Goal: Task Accomplishment & Management: Use online tool/utility

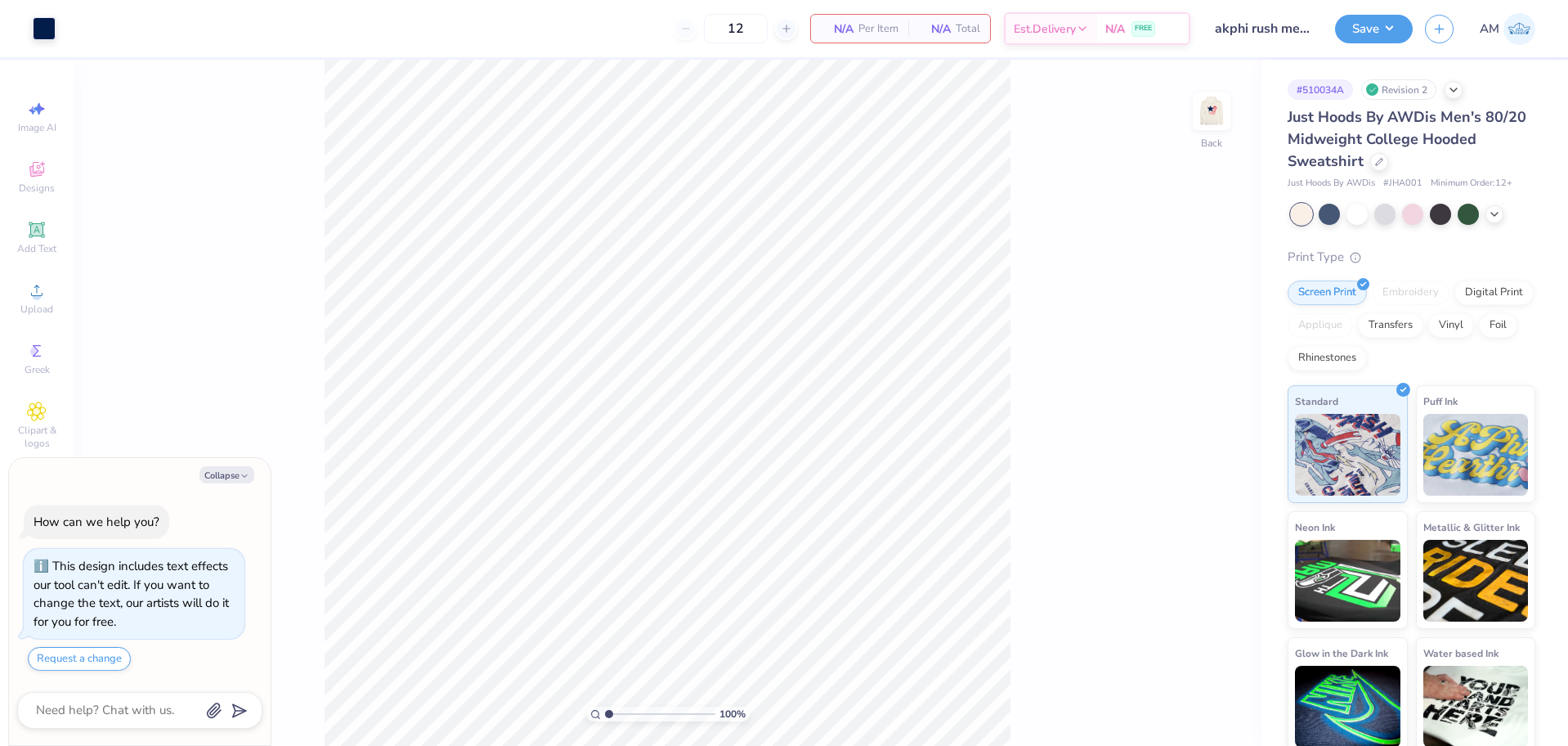
type textarea "x"
type input "1.64913377760655"
type textarea "x"
type input "1.64913377760655"
click at [789, 568] on li "Ungroup" at bounding box center [807, 573] width 128 height 32
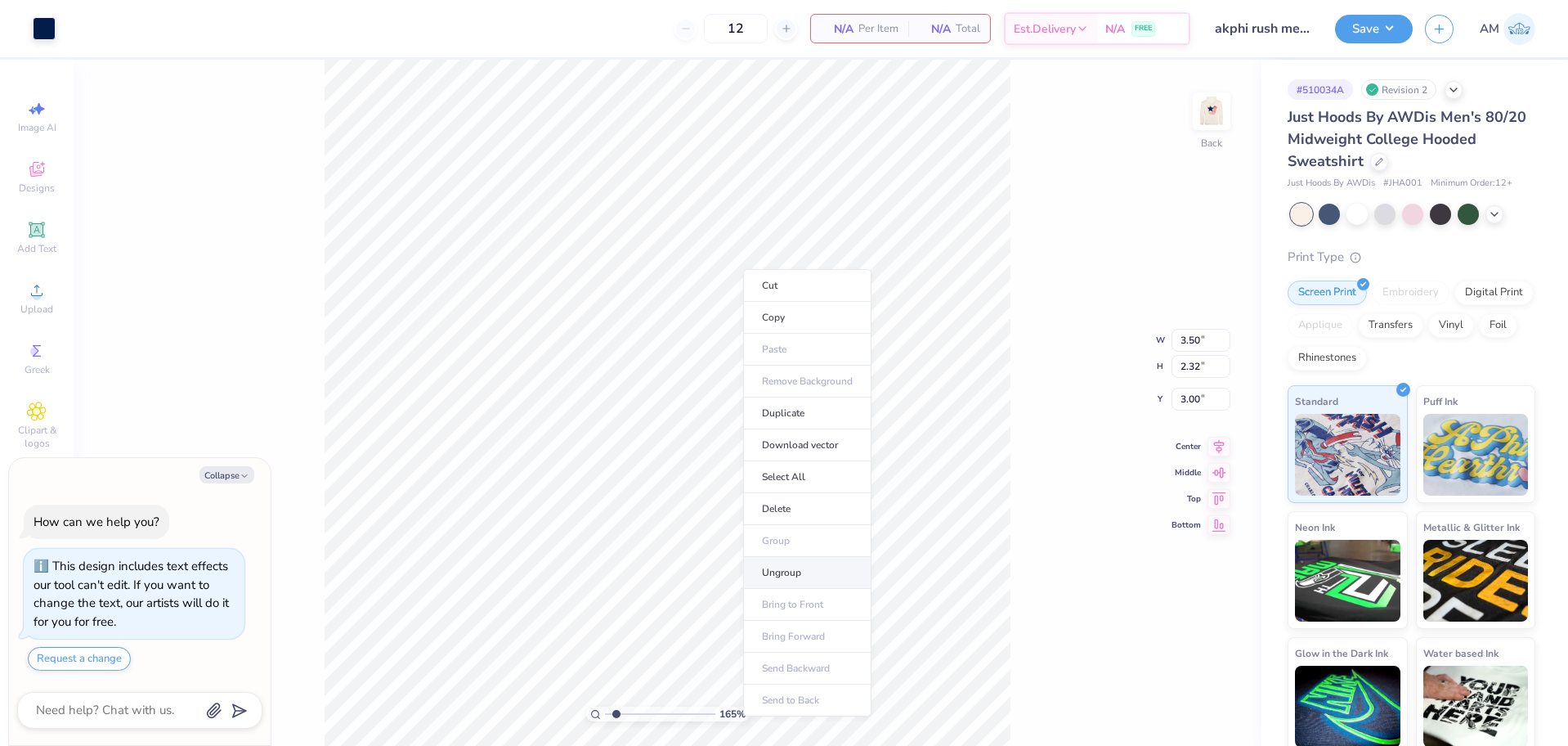
type textarea "x"
type input "1.64913377760655"
type textarea "x"
type input "1.64913377760655"
click at [44, 38] on div at bounding box center [44, 27] width 23 height 23
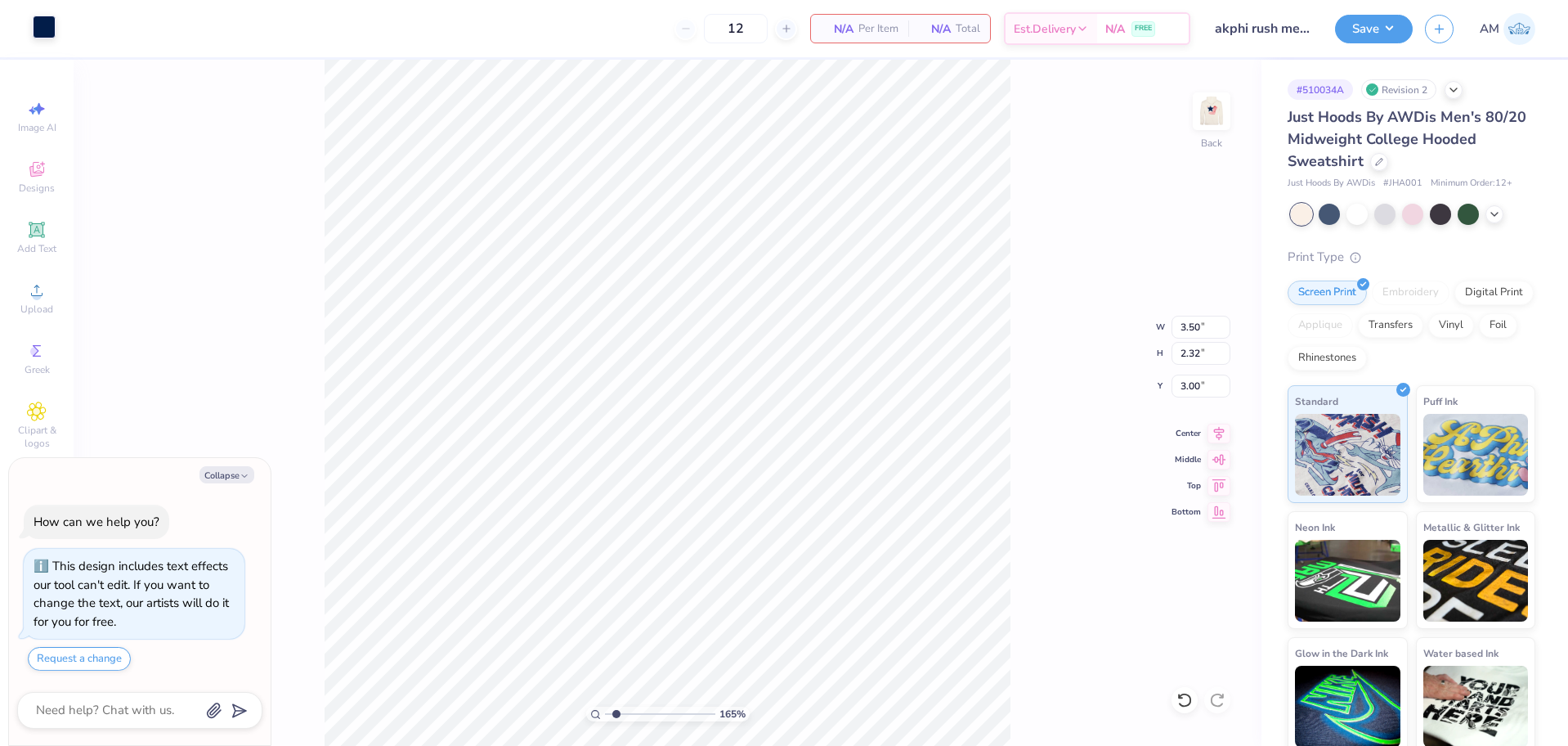
type textarea "x"
type input "1.64913377760655"
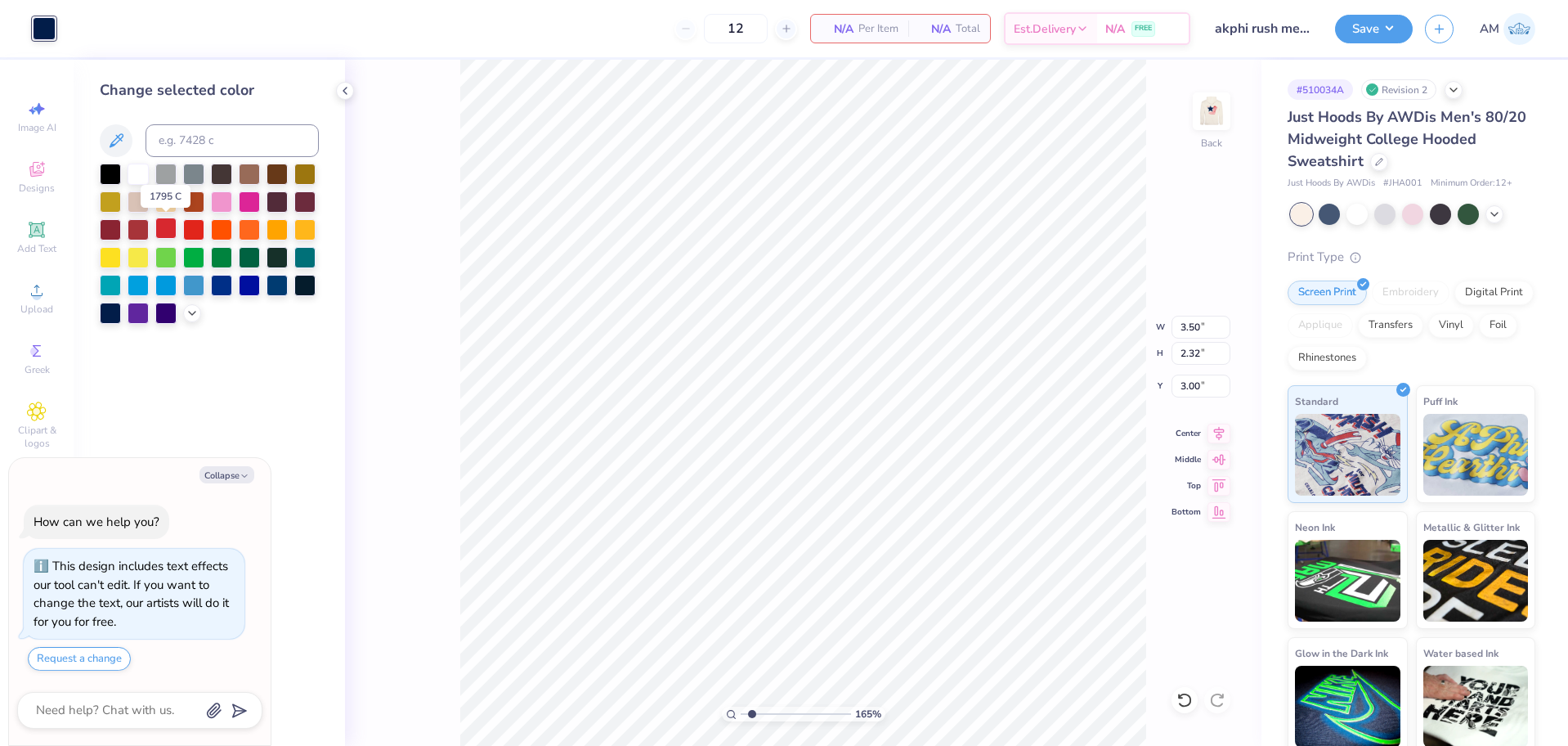
click at [169, 226] on div at bounding box center [166, 228] width 21 height 21
type textarea "x"
type input "1.64913377760655"
click at [192, 316] on icon at bounding box center [192, 312] width 13 height 13
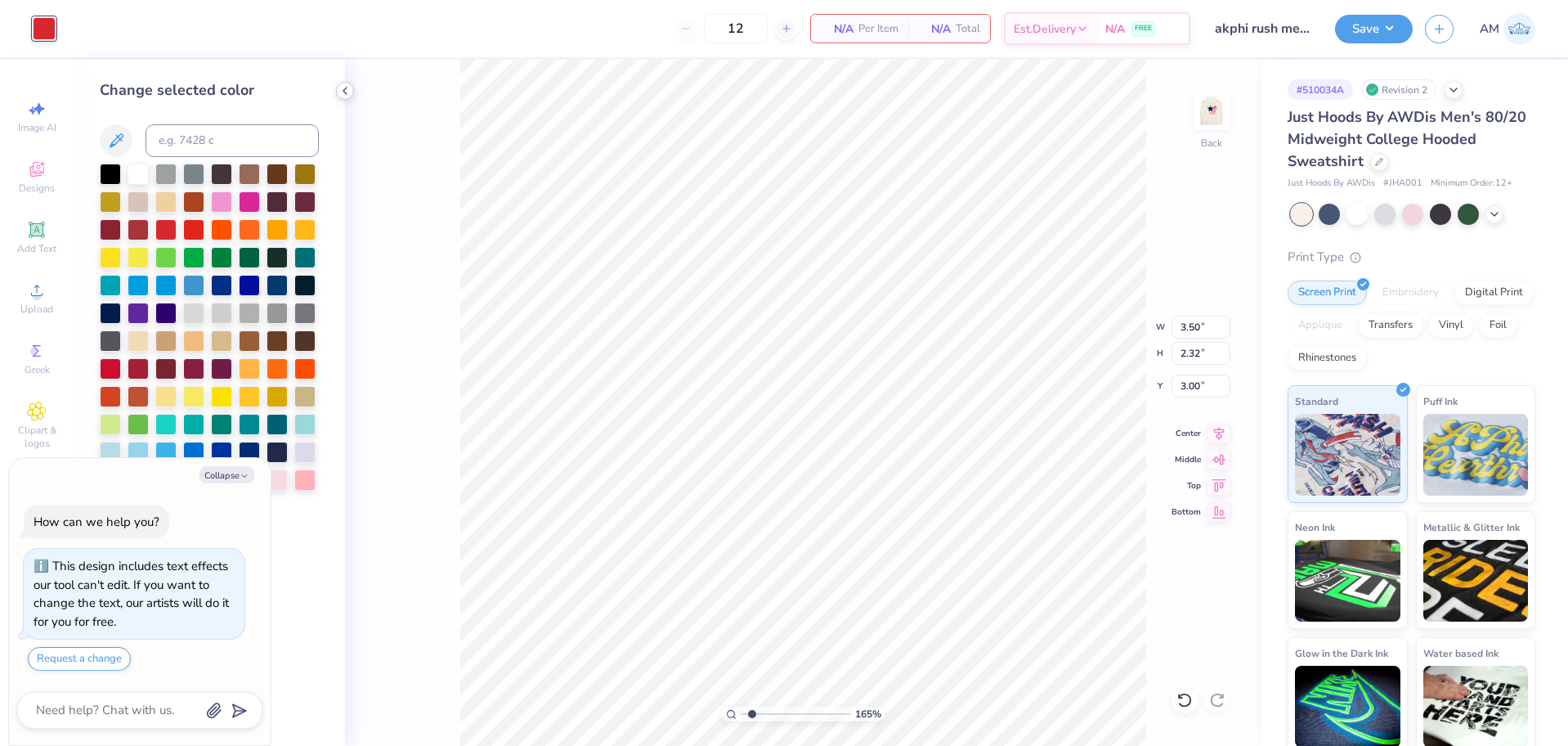
click at [343, 92] on icon at bounding box center [345, 91] width 13 height 13
type textarea "x"
type input "1.64913377760655"
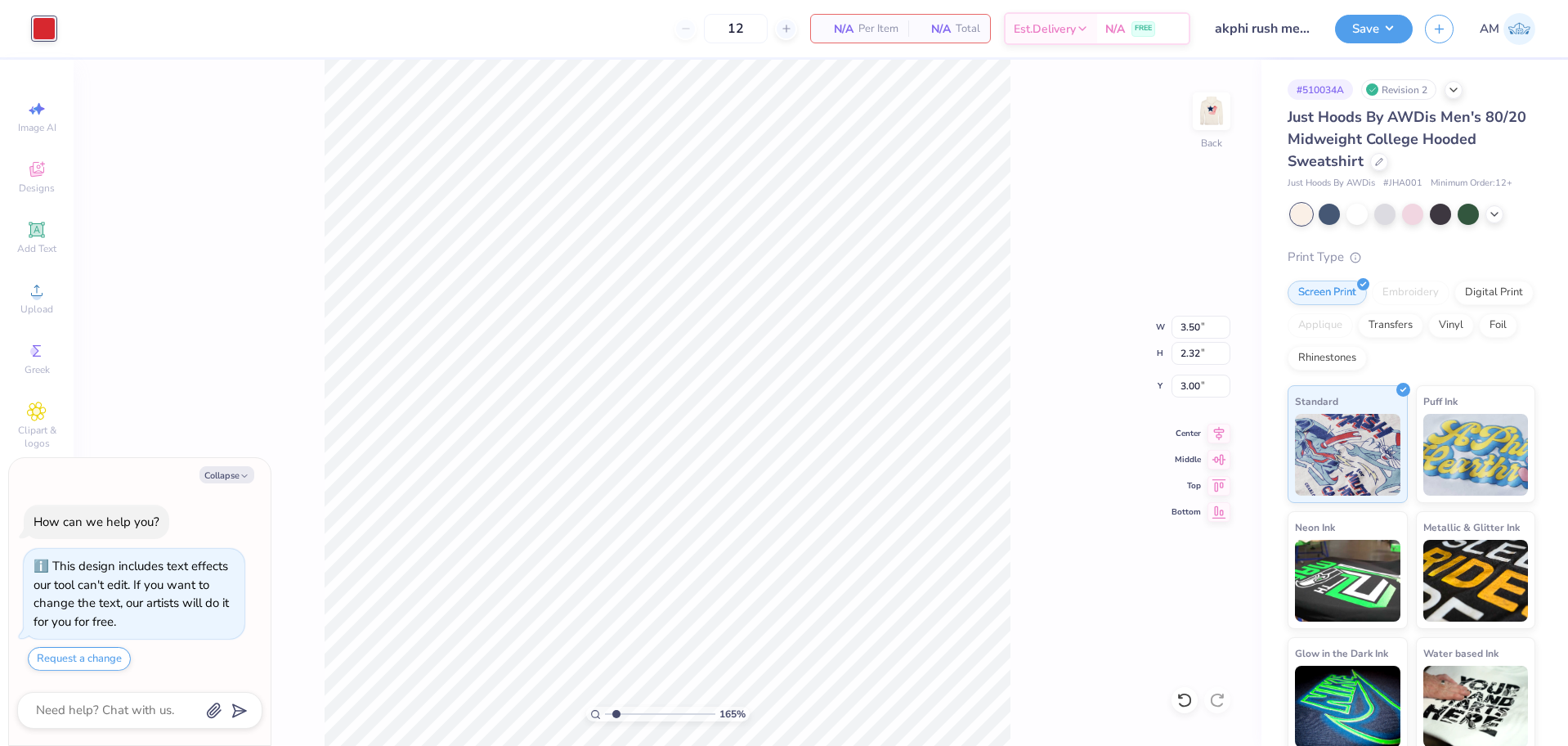
type textarea "x"
type input "1.64913377760655"
type textarea "x"
type input "1.64913377760655"
type textarea "x"
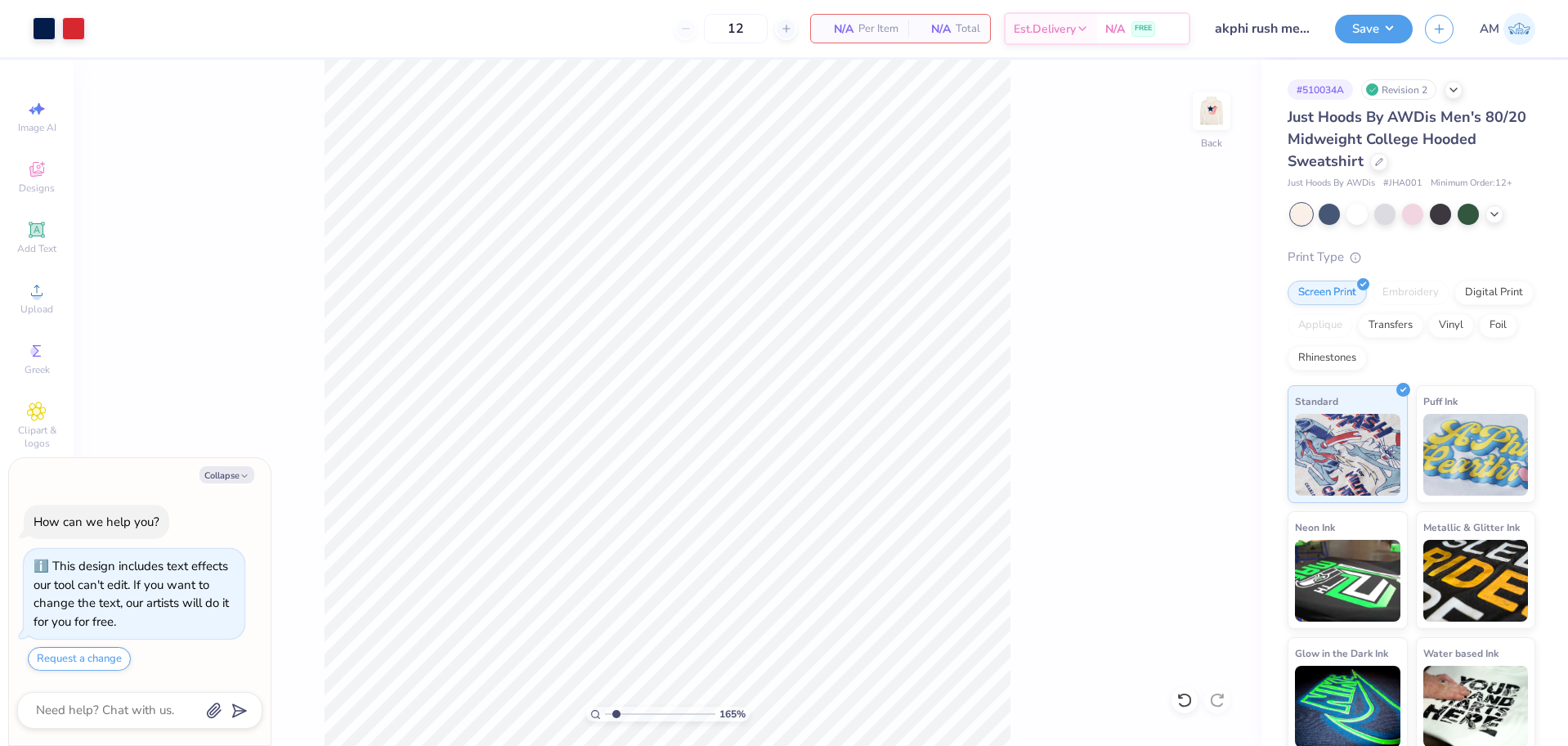
type input "1.64913377760655"
type textarea "x"
type input "2.01445811466782"
click at [749, 534] on li "Group" at bounding box center [770, 539] width 128 height 32
type textarea "x"
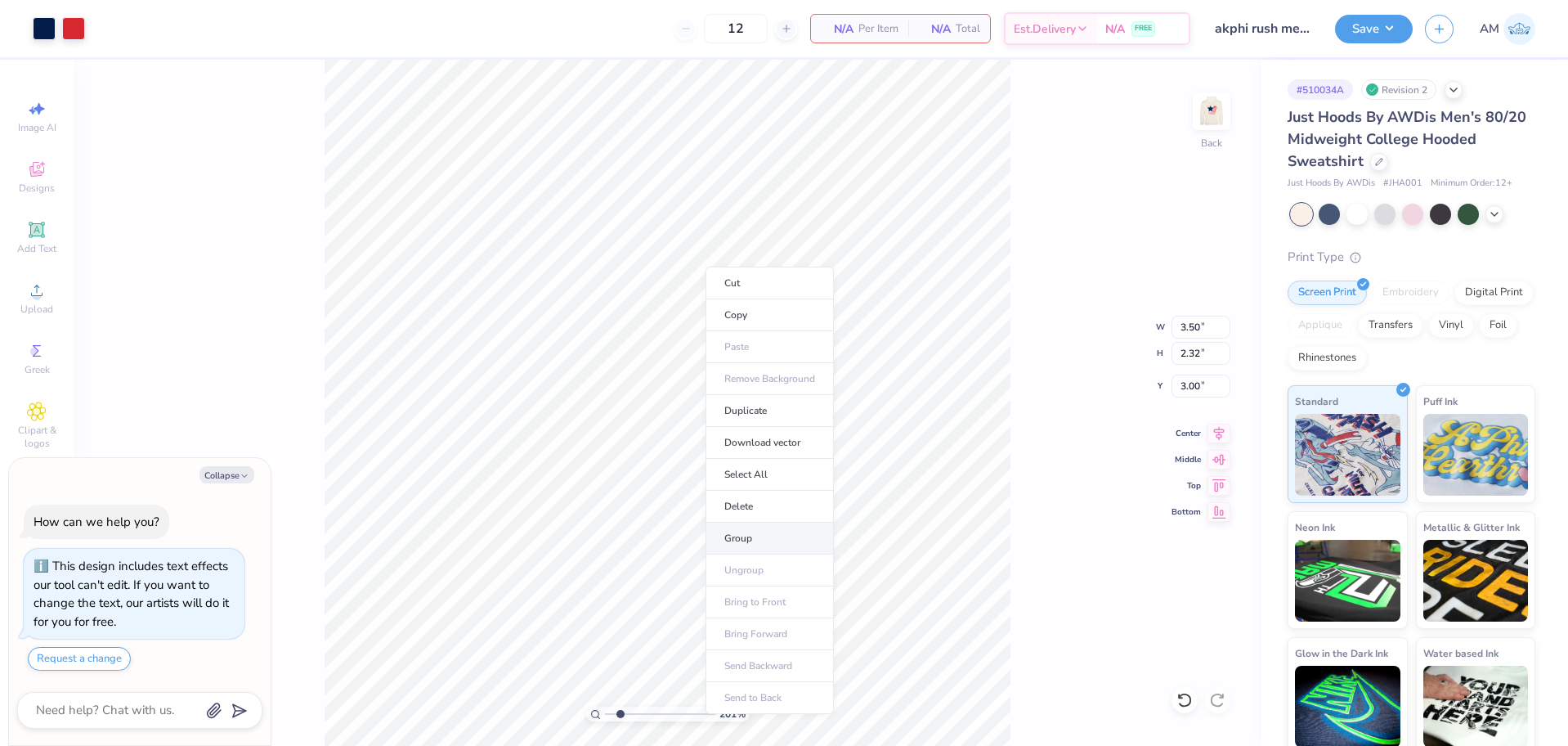
type input "2.01445811466782"
type textarea "x"
type input "2.01445811466782"
type textarea "x"
type input "1.82266588284093"
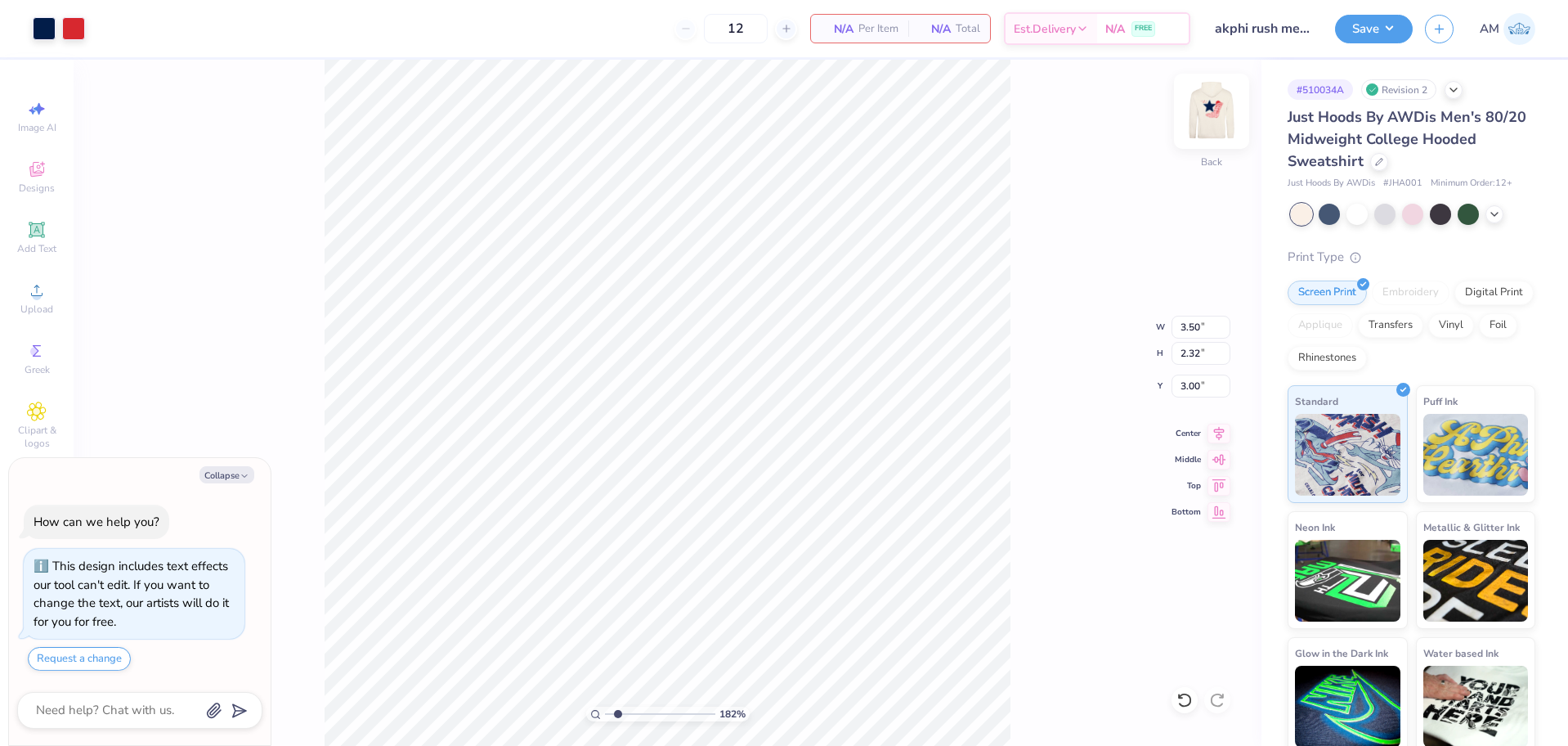
click at [1216, 118] on img at bounding box center [1211, 110] width 66 height 66
type textarea "x"
type input "1.82266588284093"
type textarea "x"
type input "1.82266588284093"
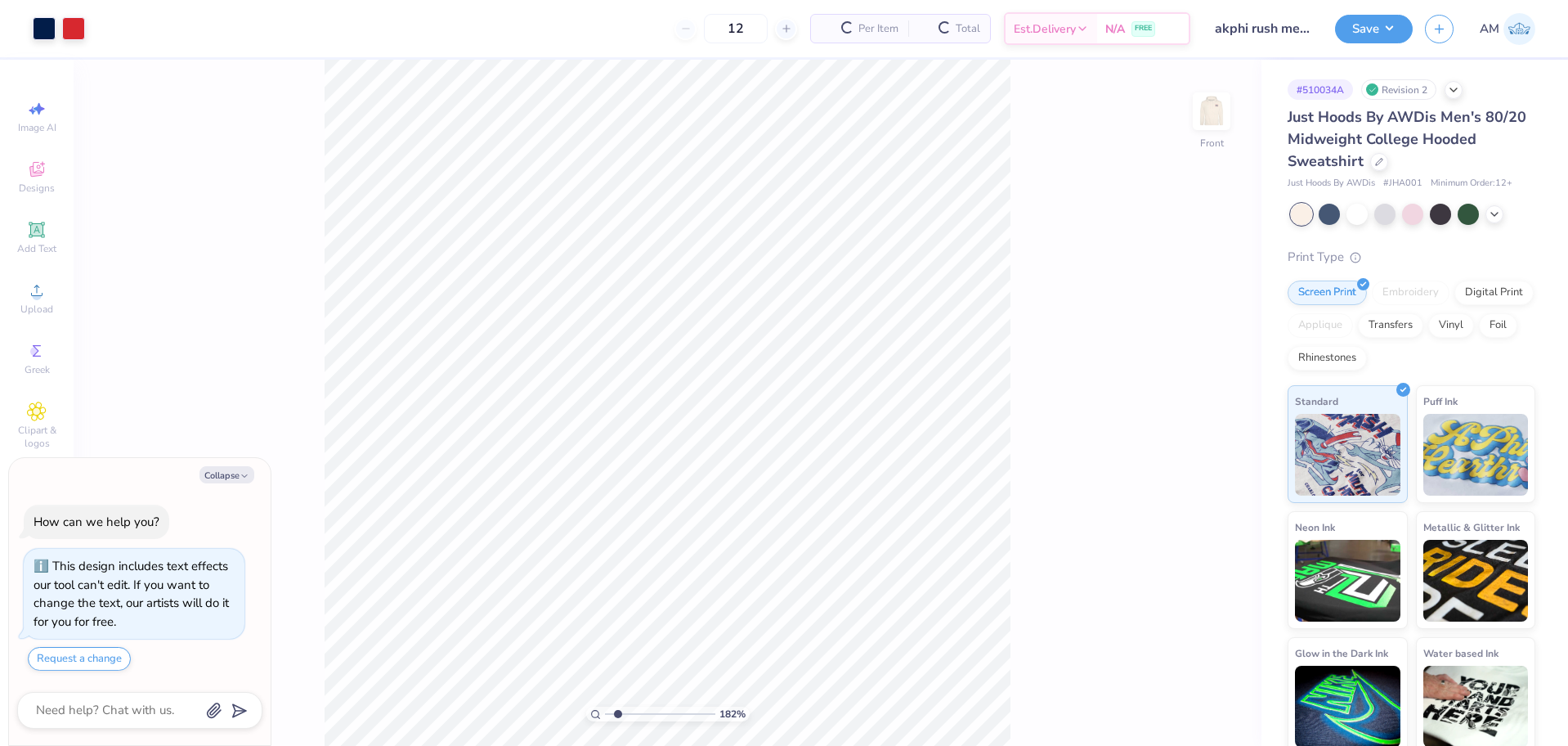
type textarea "x"
type input "1.82266588284093"
type textarea "x"
type input "1.82266588284093"
type textarea "x"
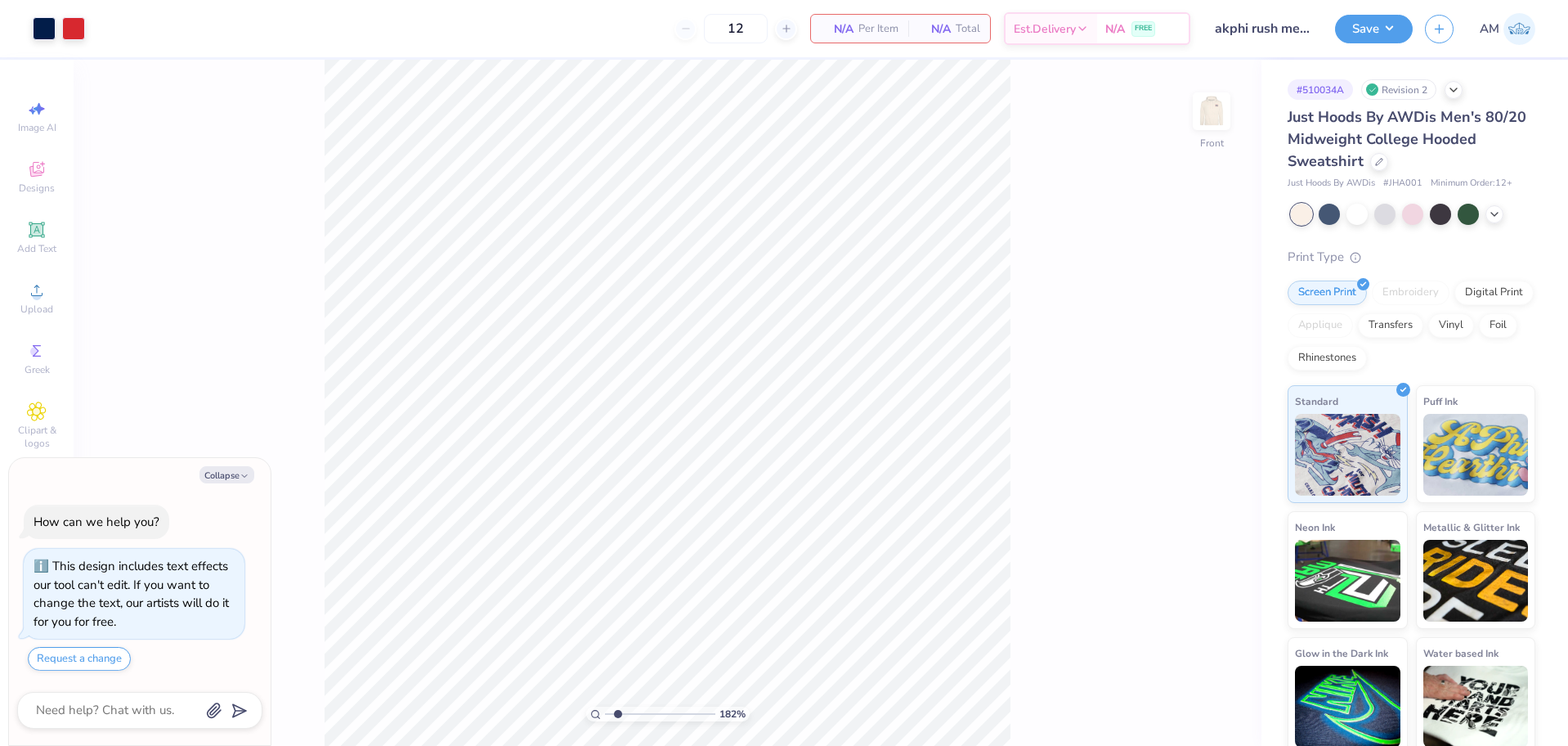
type input "1.82266588284093"
type textarea "x"
type input "1.82266588284093"
type textarea "x"
type input "1.82266588284093"
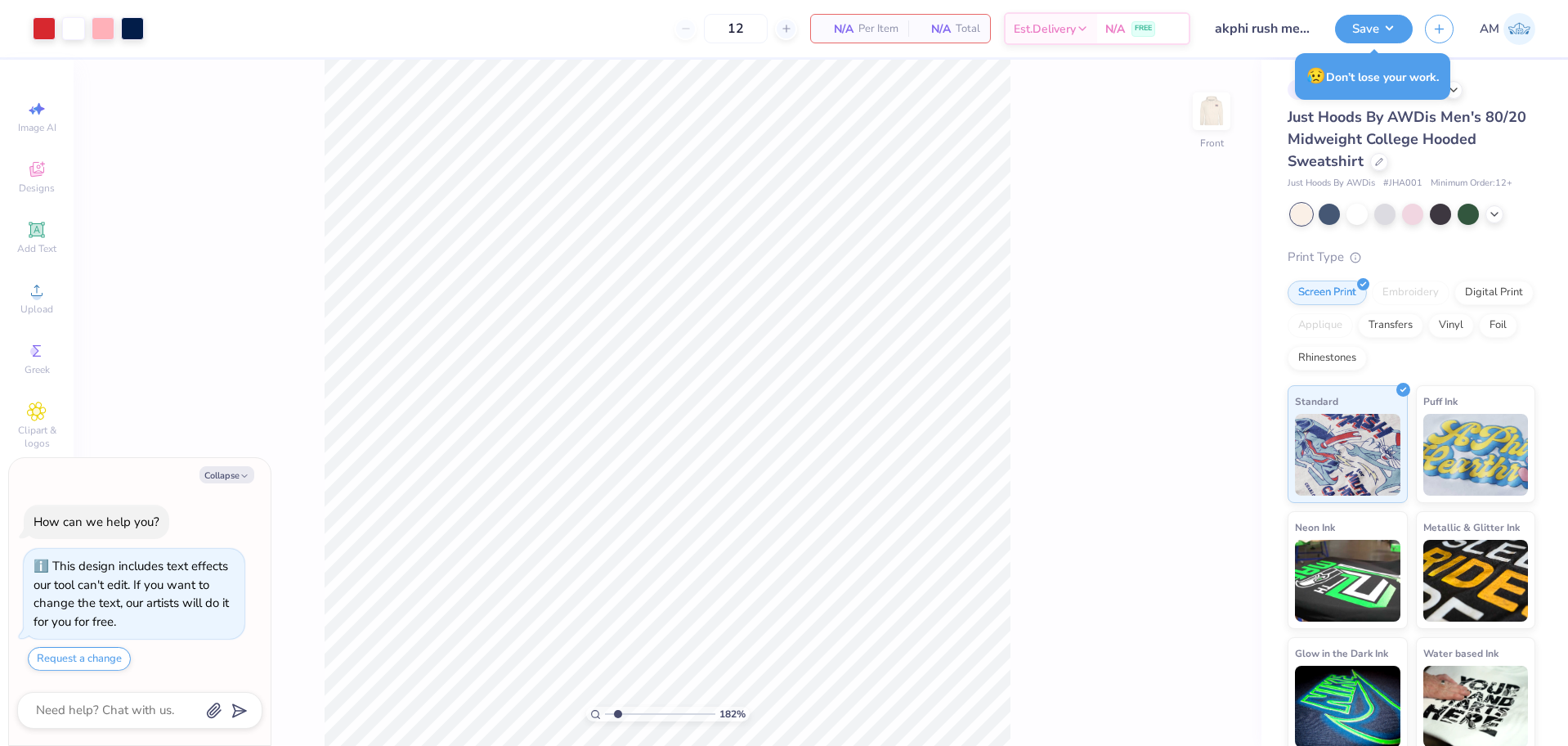
type textarea "x"
type input "1.82266588284093"
type textarea "x"
type input "1.10522621487156"
type textarea "x"
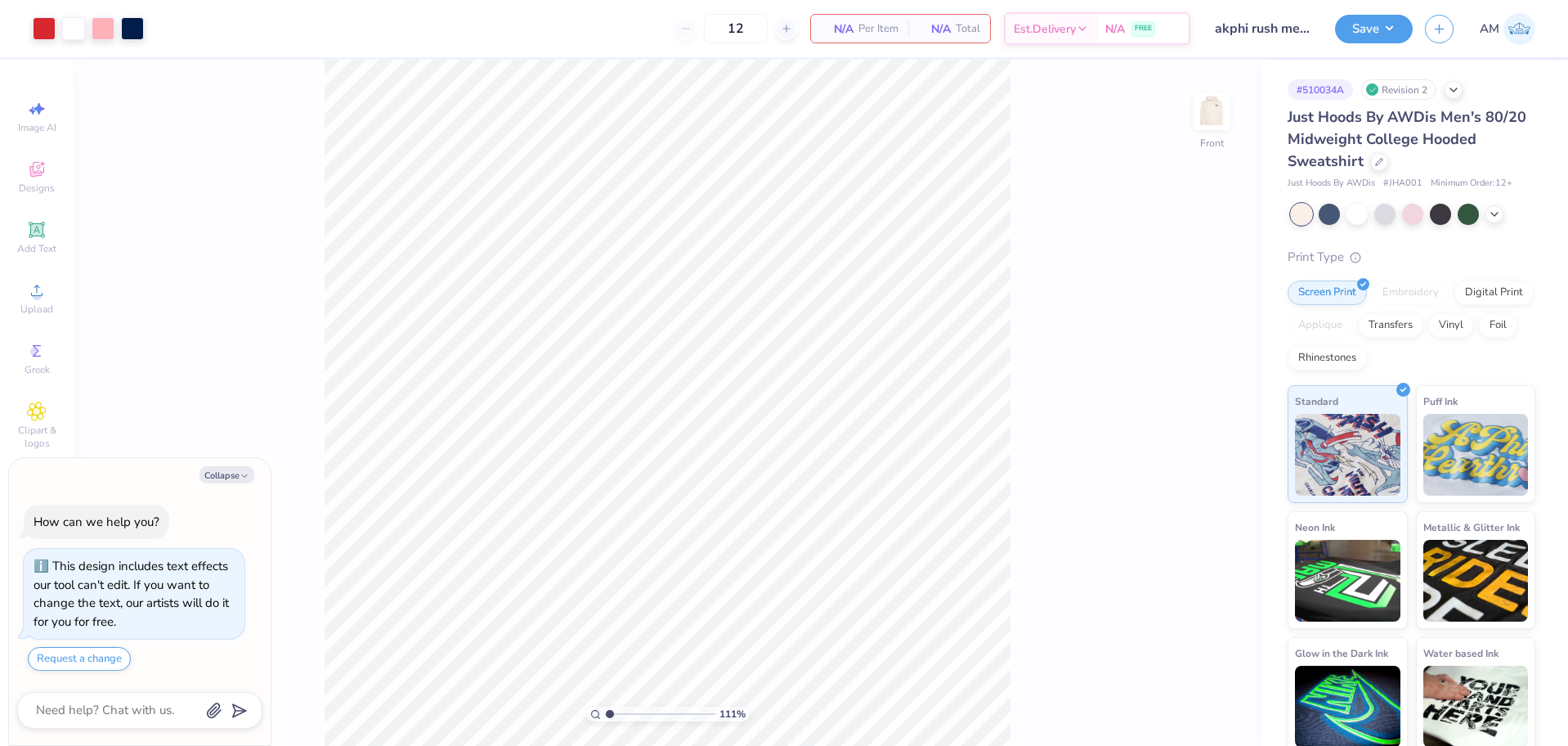
type input "1"
click at [1218, 117] on img at bounding box center [1211, 110] width 66 height 66
click at [1367, 23] on button "Save" at bounding box center [1374, 27] width 78 height 29
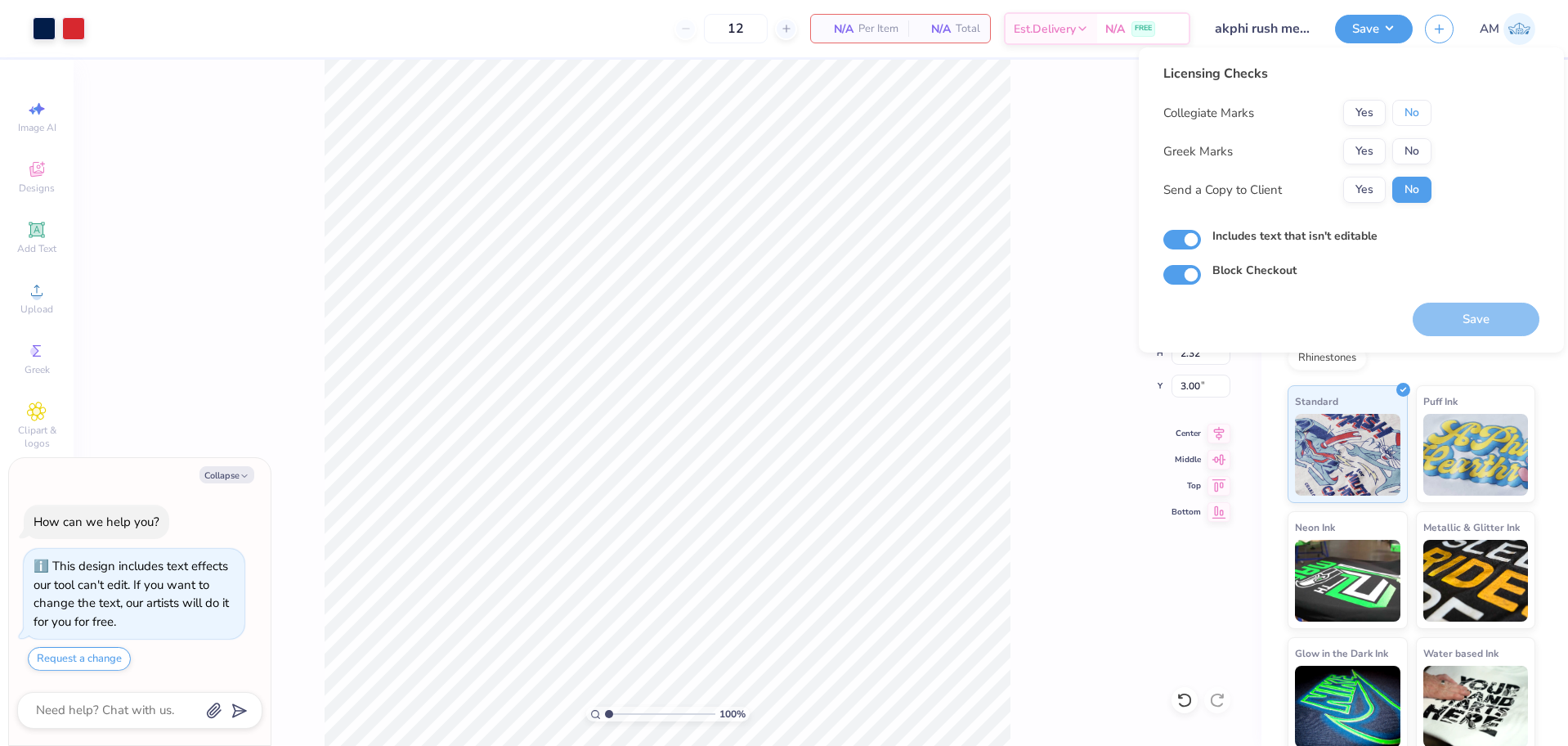
click at [1417, 117] on button "No" at bounding box center [1411, 112] width 39 height 26
click at [1411, 149] on button "No" at bounding box center [1411, 150] width 39 height 26
click at [1359, 186] on button "Yes" at bounding box center [1364, 189] width 43 height 26
click at [1461, 324] on button "Save" at bounding box center [1476, 319] width 127 height 33
type textarea "x"
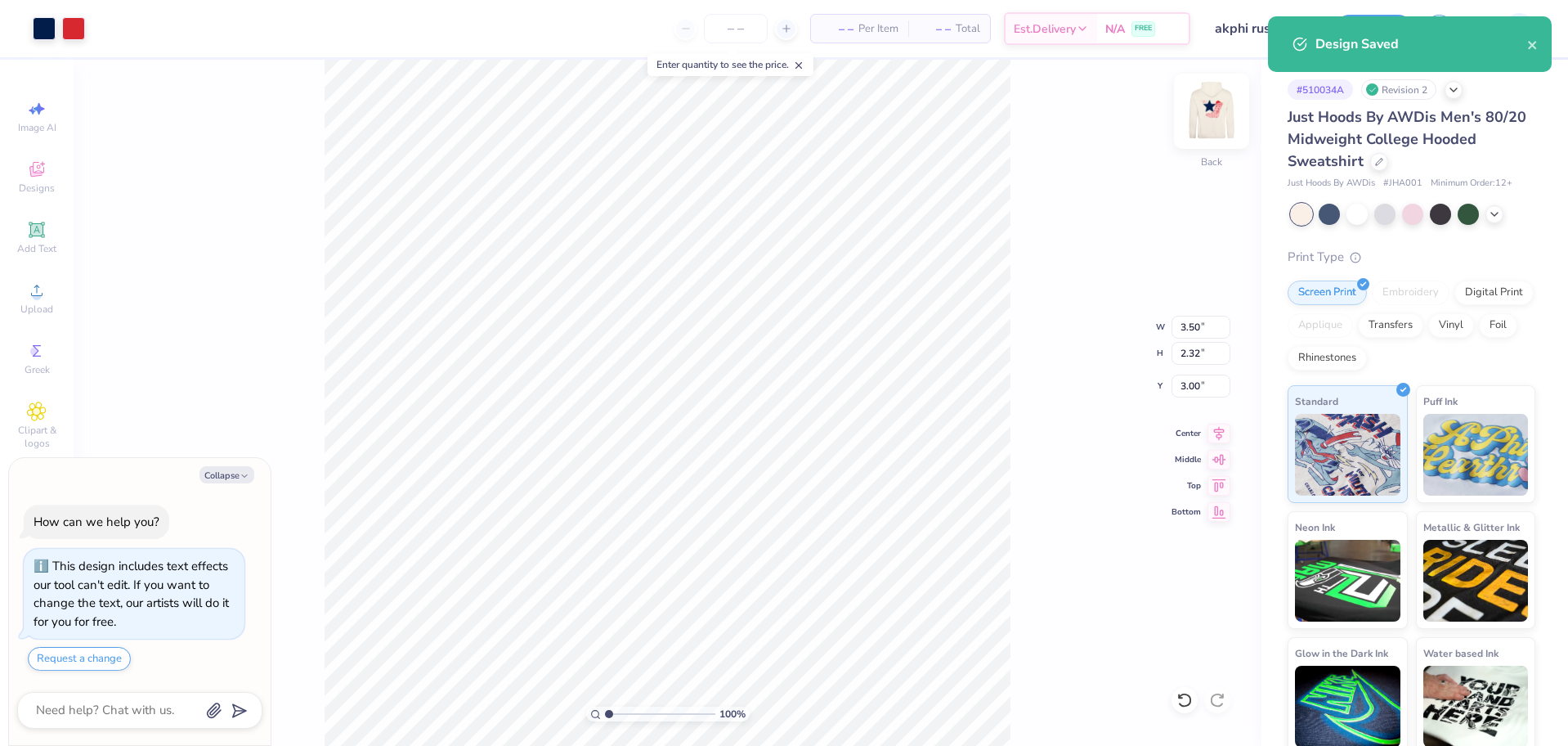
click at [1222, 93] on div at bounding box center [1211, 110] width 75 height 75
type textarea "x"
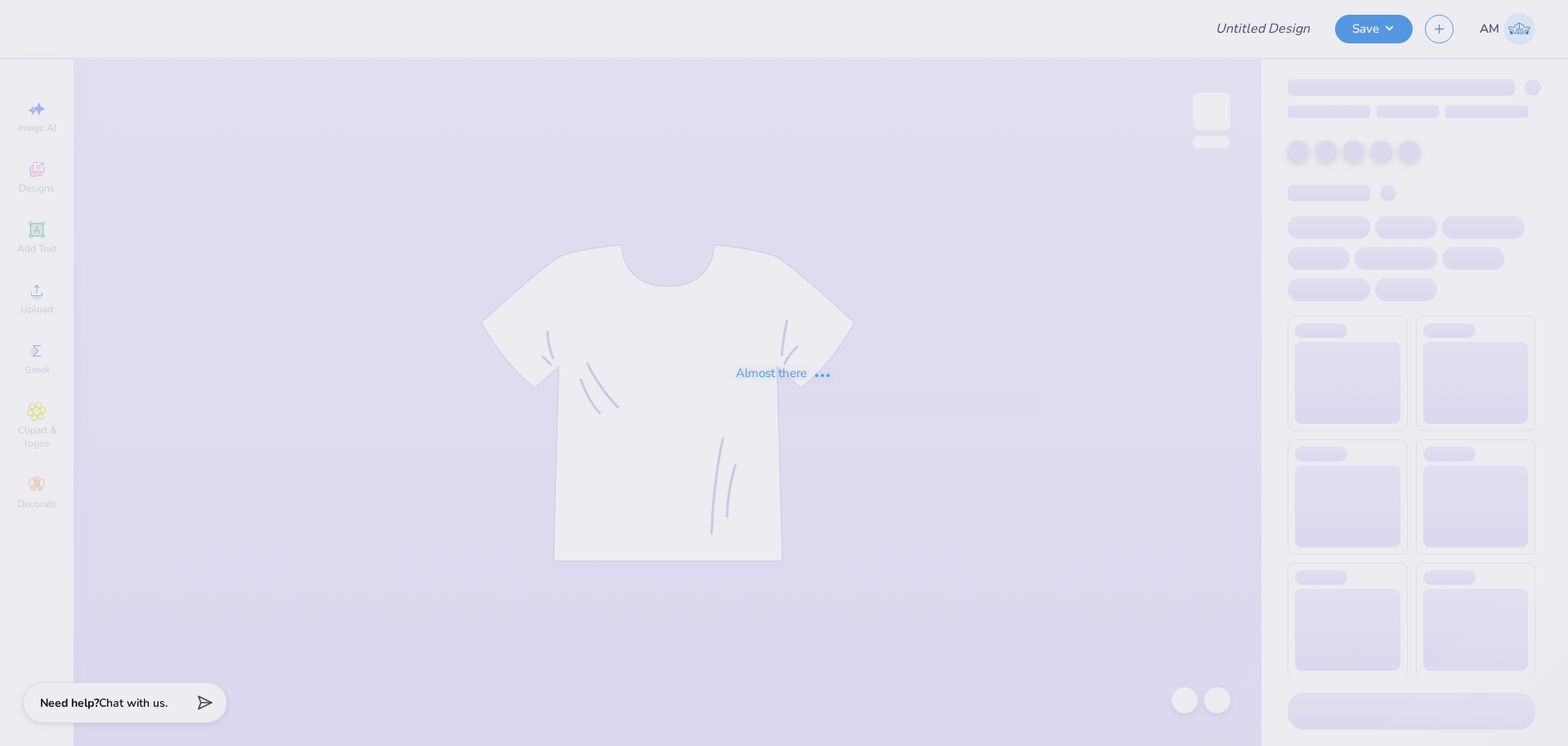
type input "Cheer Tees"
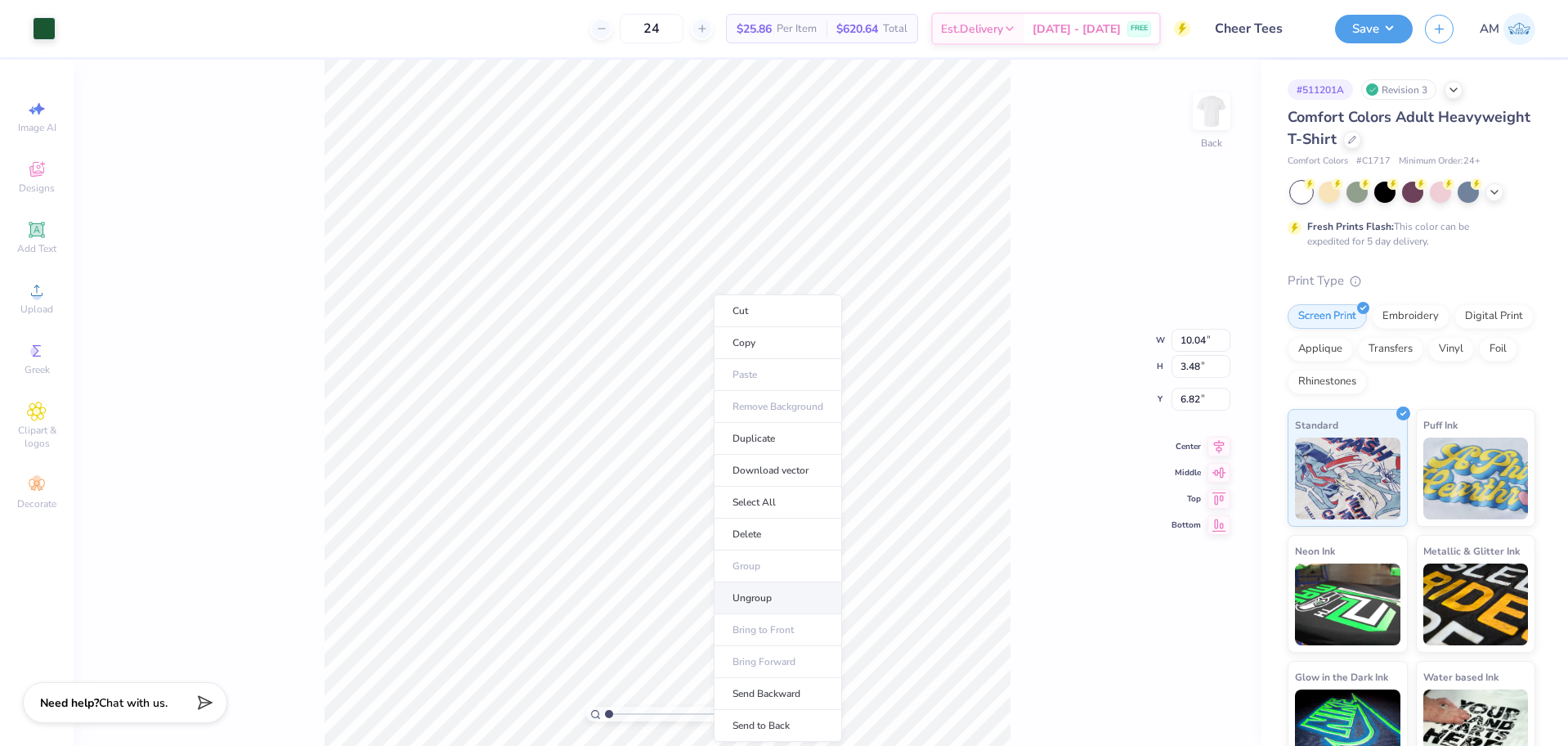
click at [747, 594] on li "Ungroup" at bounding box center [777, 599] width 128 height 32
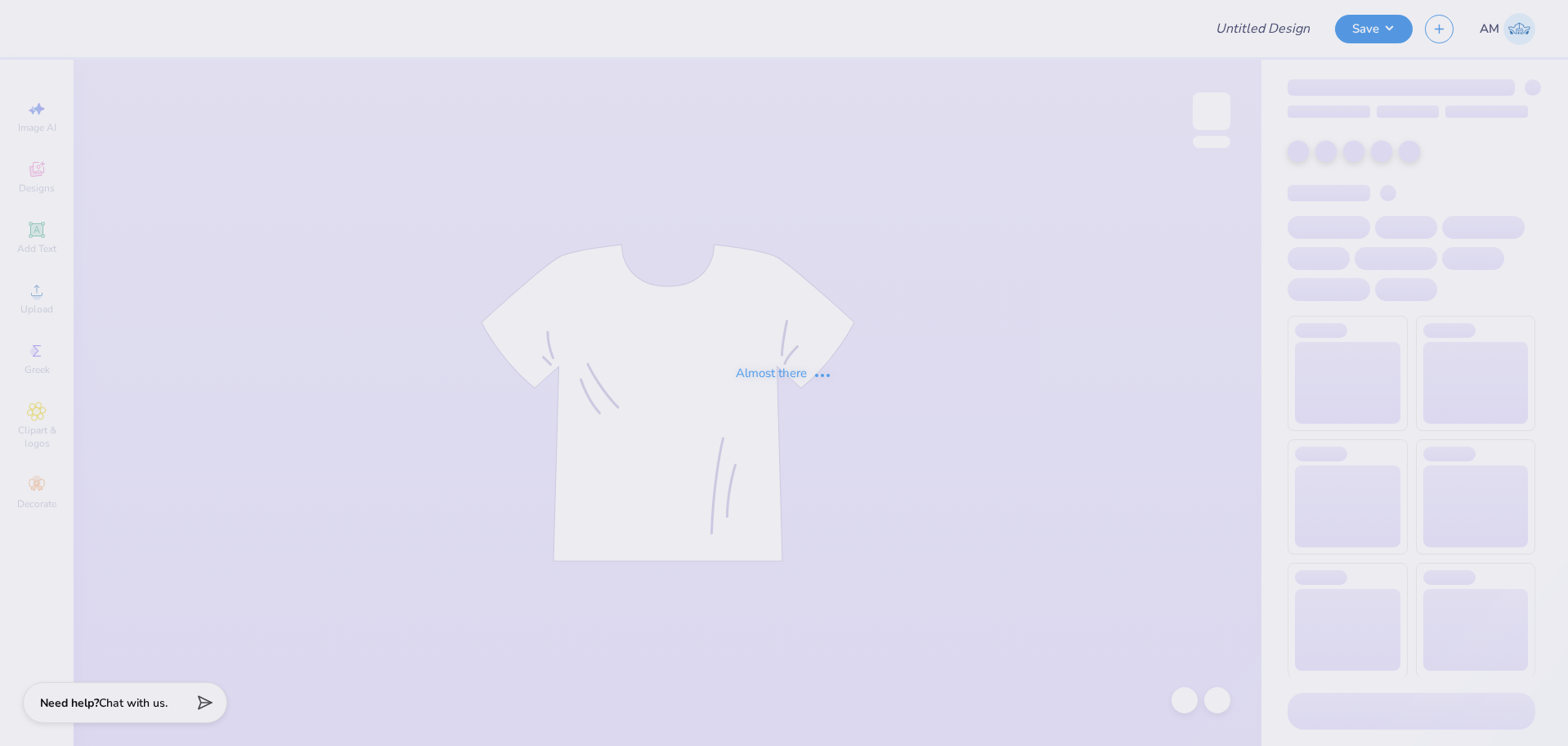
type input "Cheer Tees"
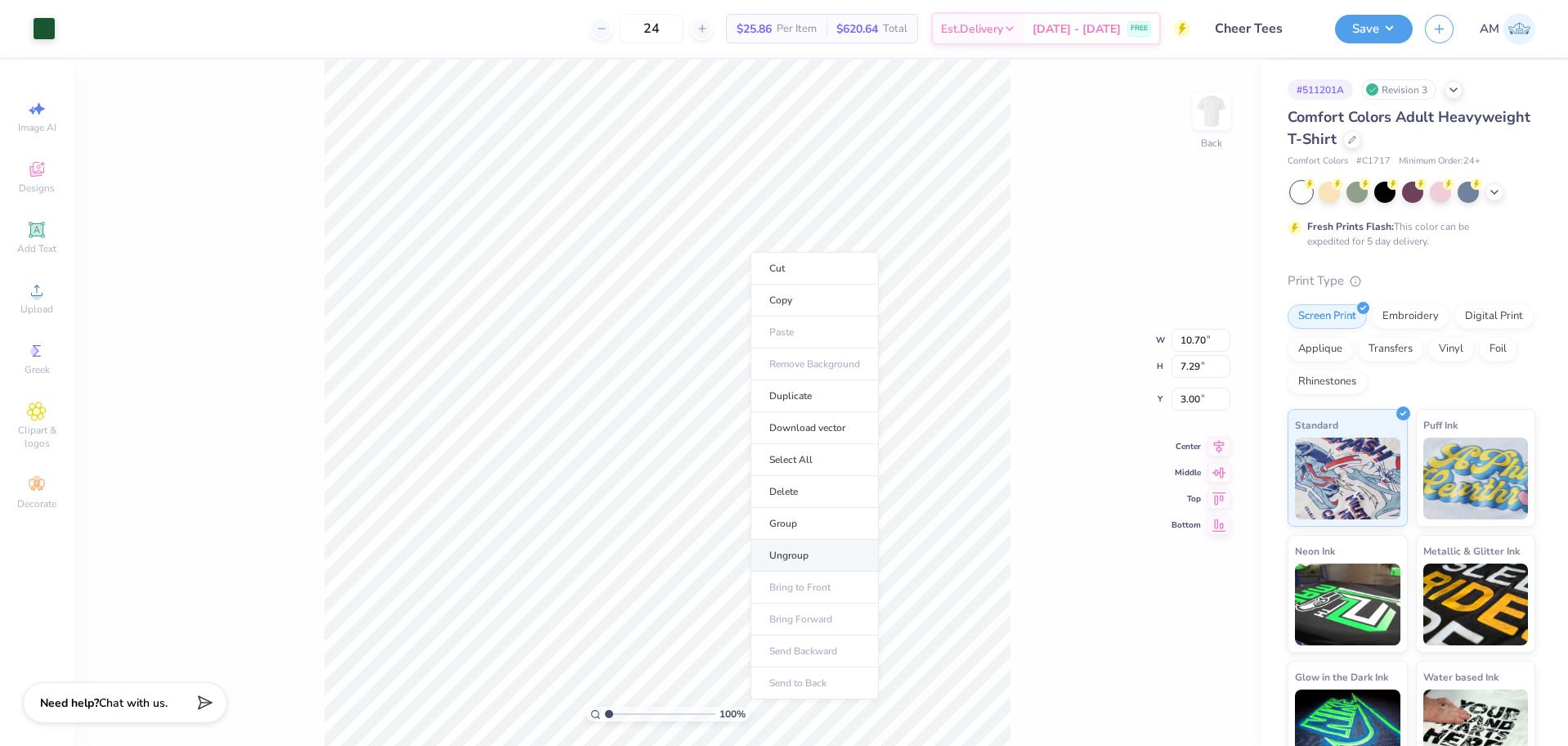
click at [805, 550] on li "Ungroup" at bounding box center [814, 556] width 128 height 32
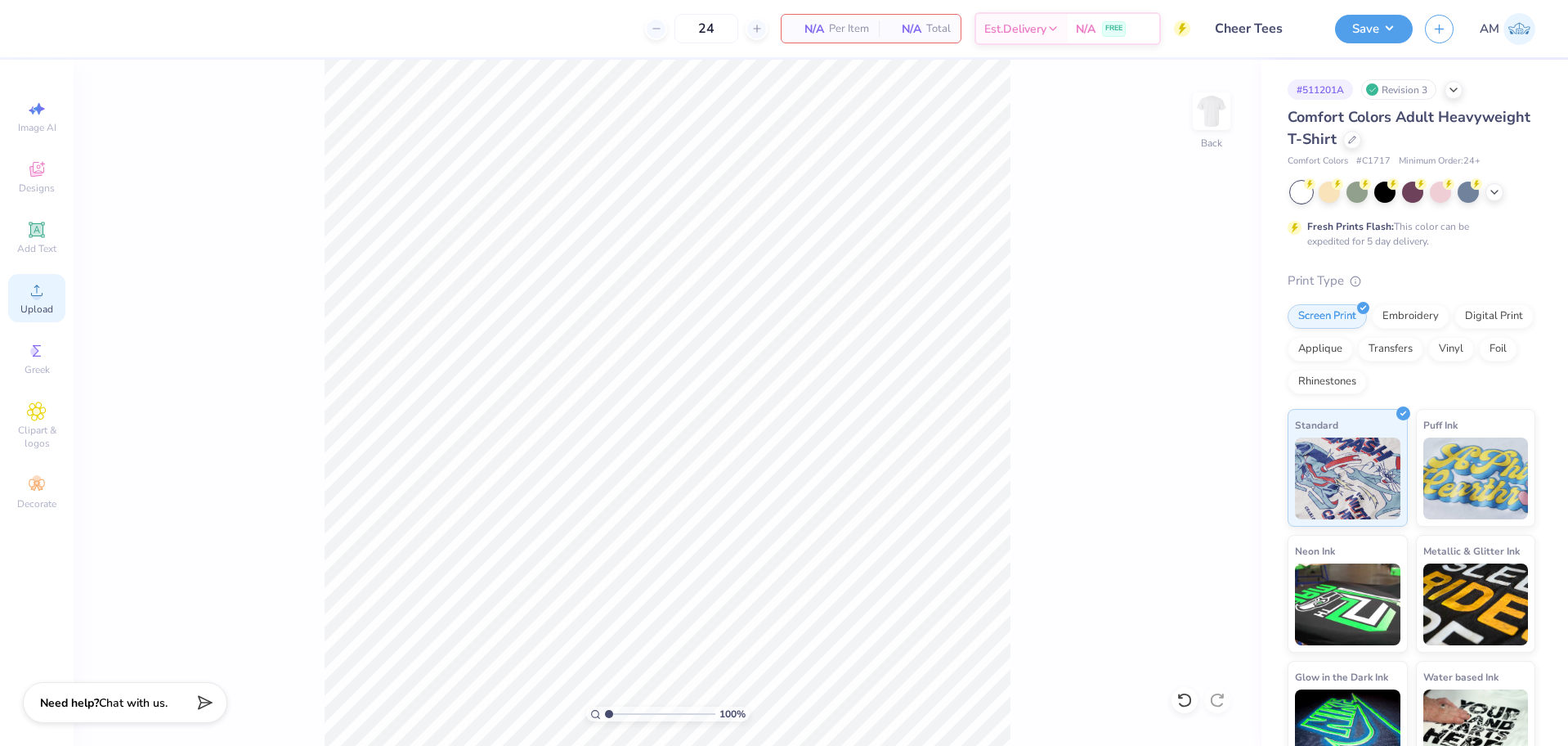
click at [30, 300] on div "Upload" at bounding box center [37, 298] width 57 height 49
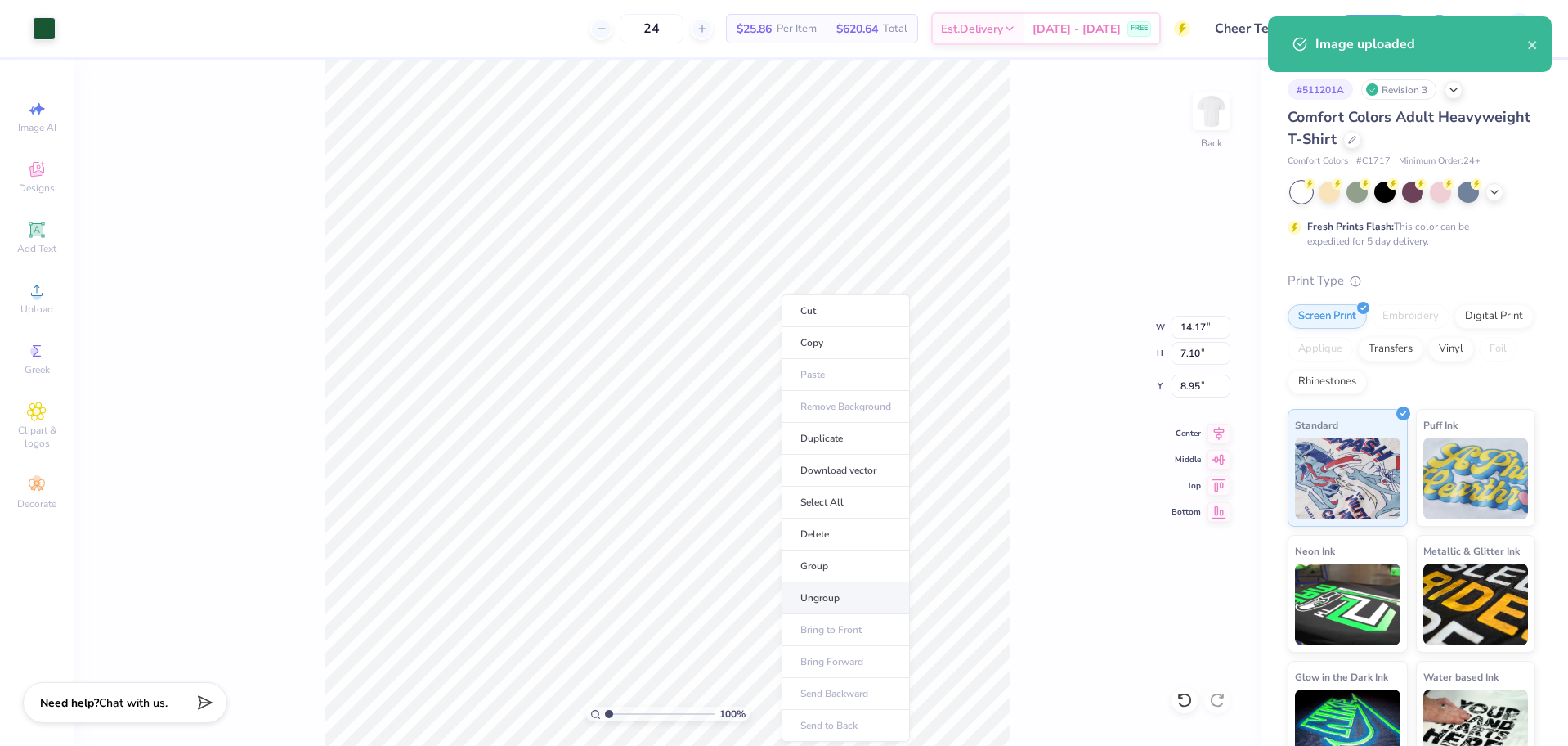
click at [840, 602] on li "Ungroup" at bounding box center [845, 599] width 128 height 32
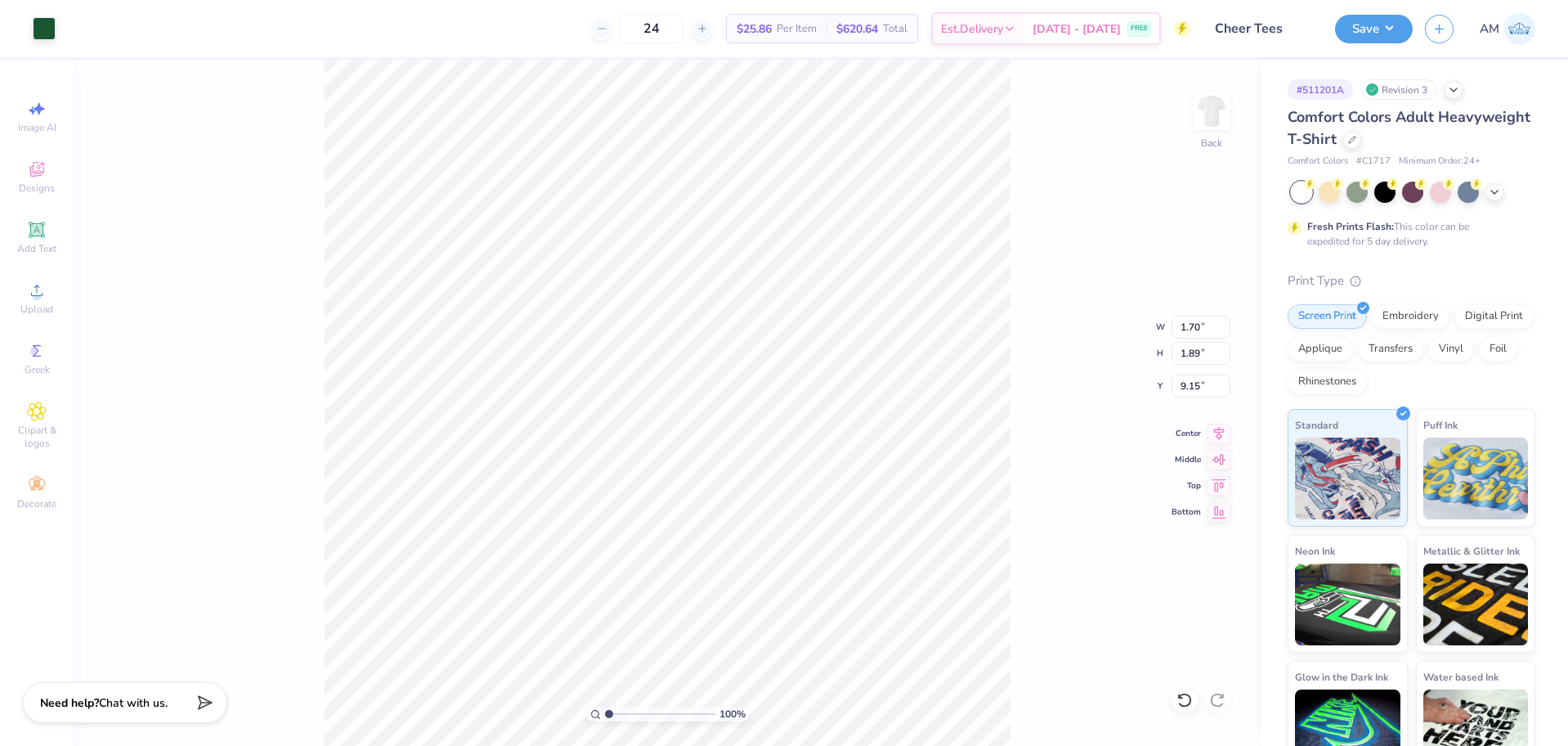
type input "8.40"
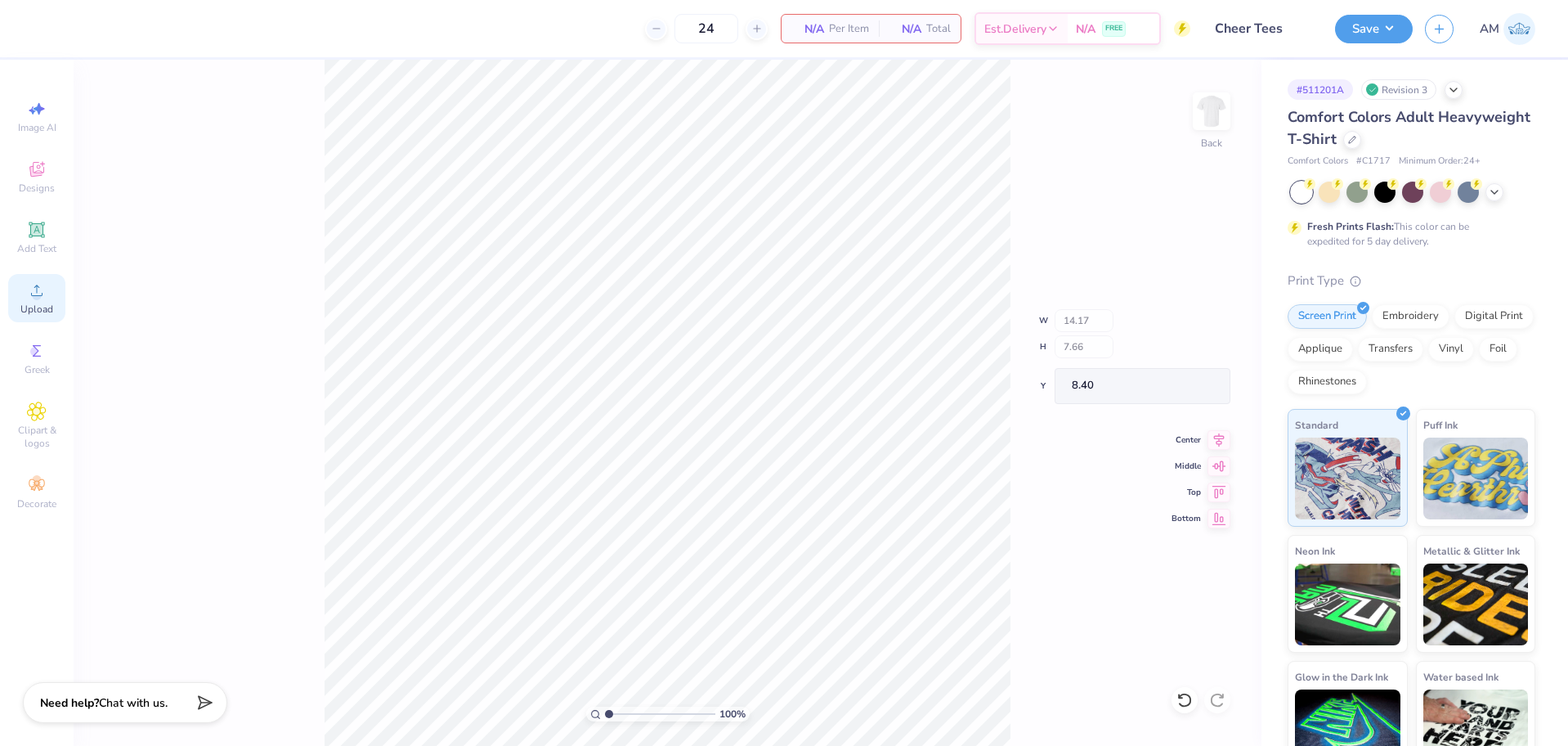
click at [25, 302] on div "Upload" at bounding box center [37, 298] width 57 height 49
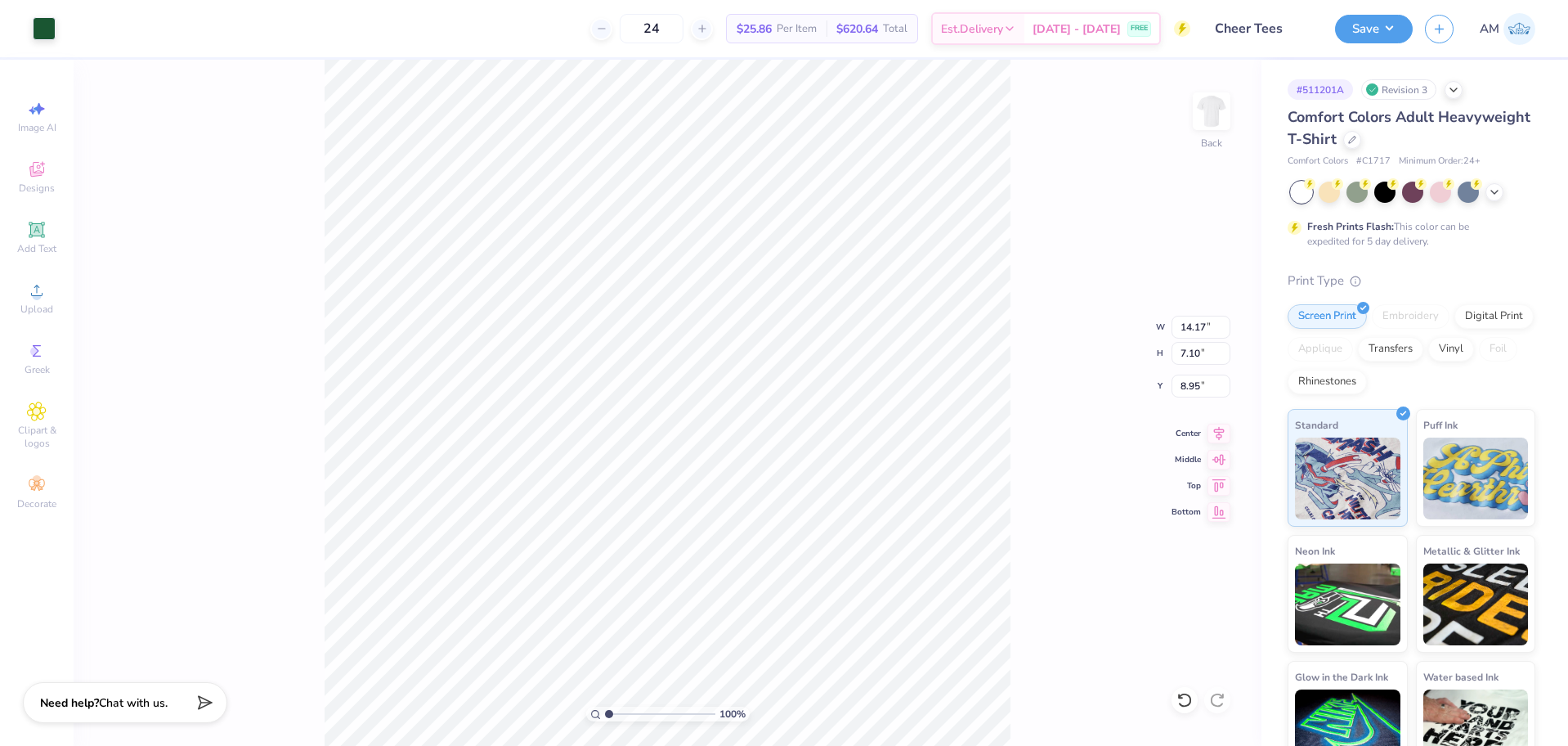
type input "11.36"
type input "5.70"
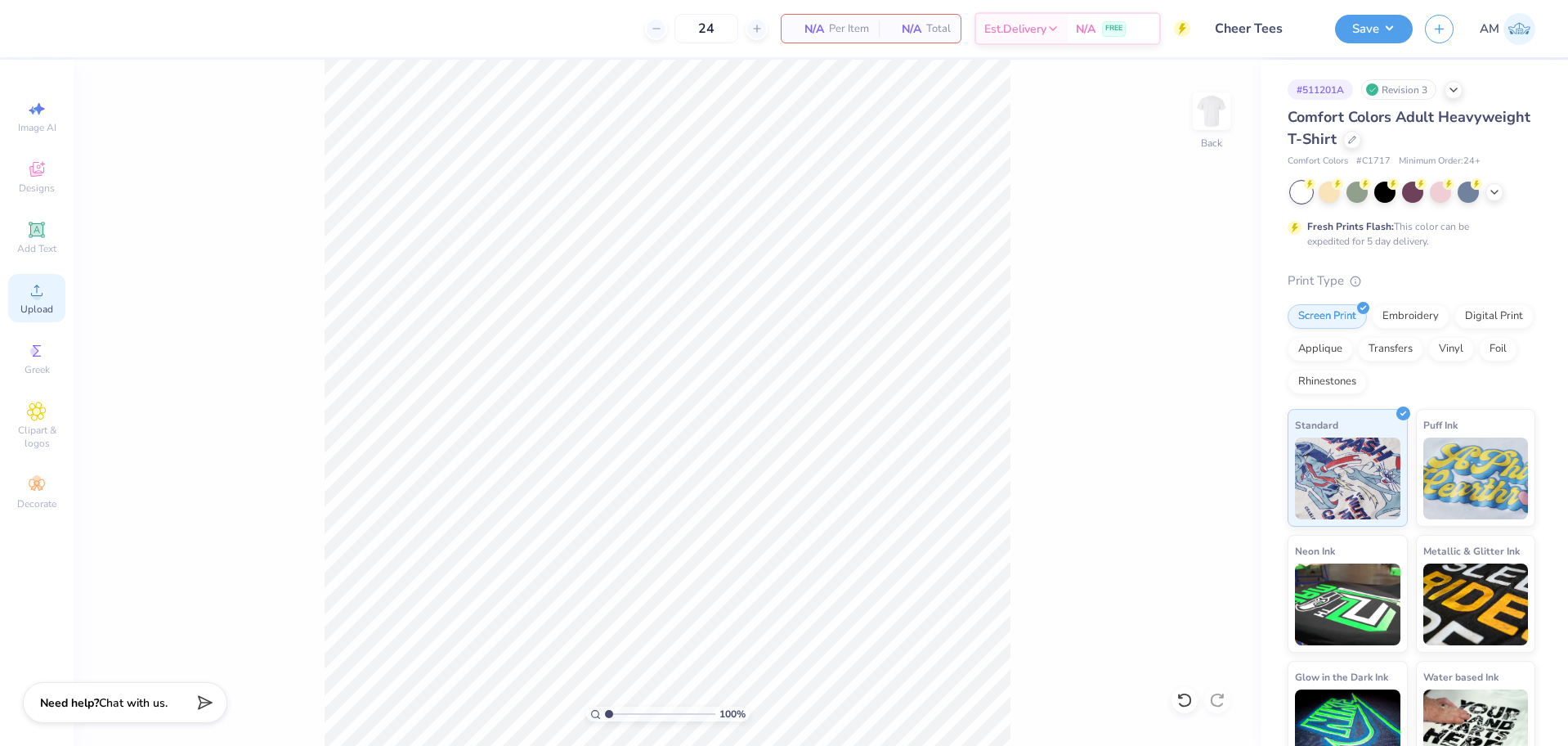
click at [26, 293] on div "Upload" at bounding box center [37, 298] width 57 height 49
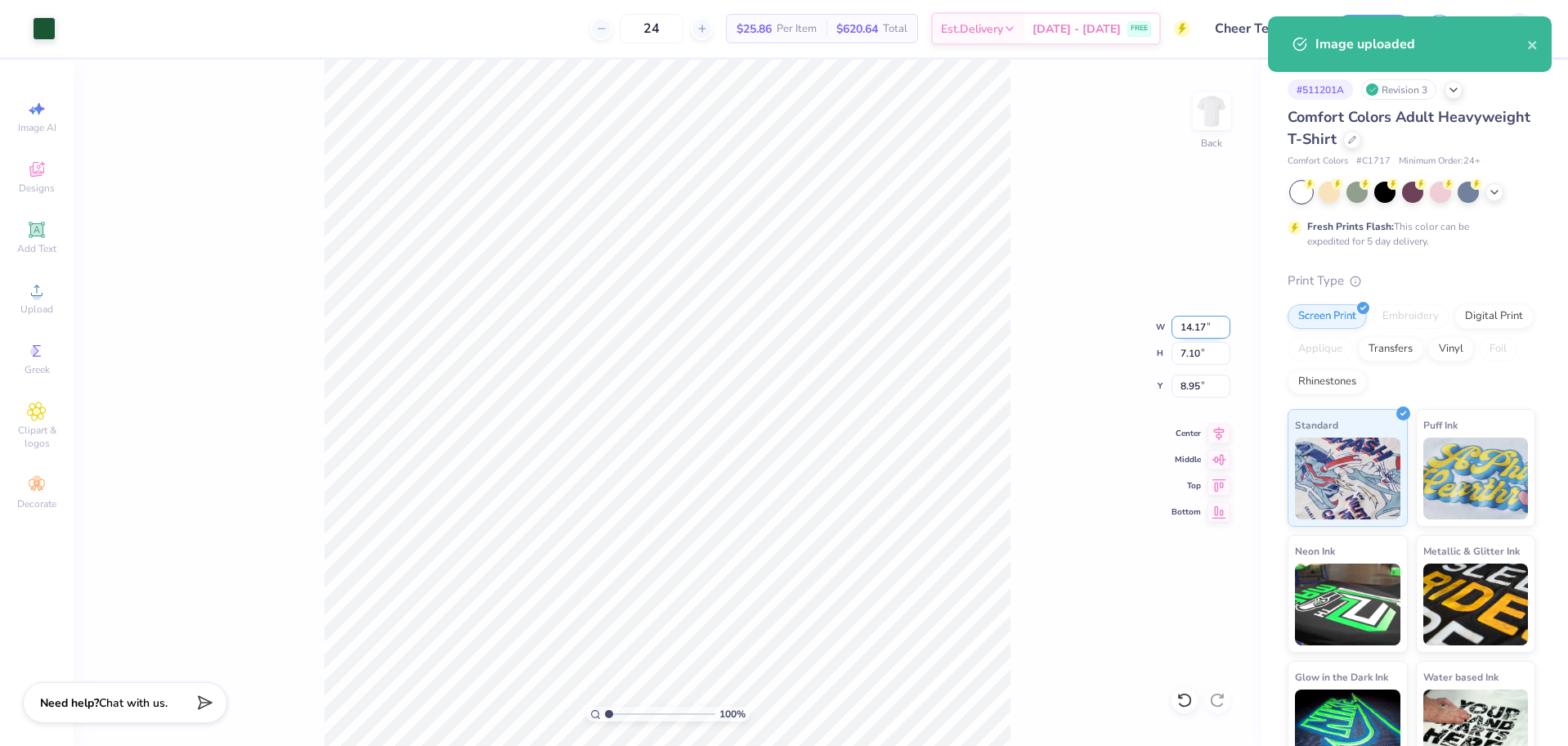
click at [1190, 336] on input "14.17" at bounding box center [1201, 327] width 59 height 23
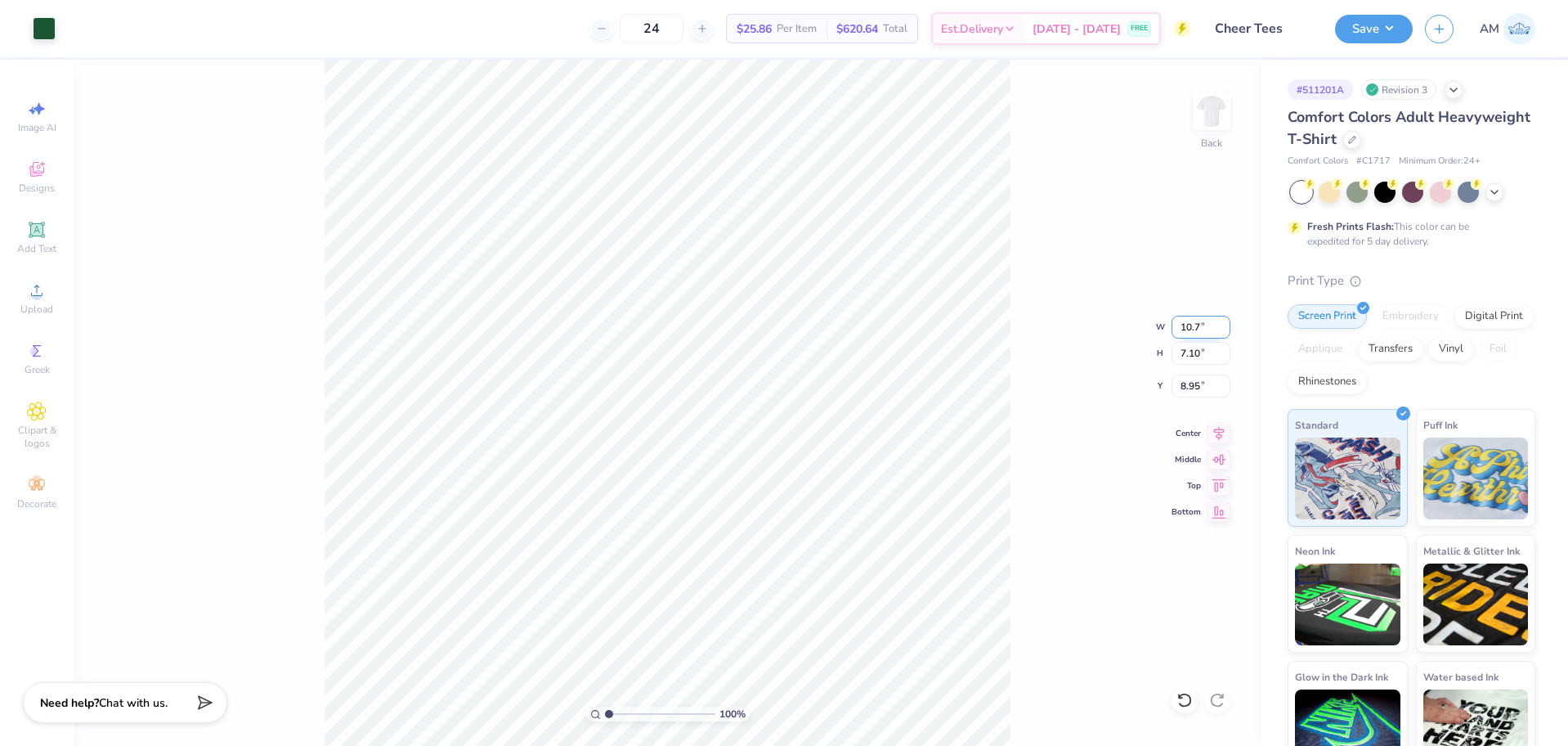
type input "10.70"
type input "5.36"
click at [1190, 389] on input "9.82" at bounding box center [1201, 386] width 59 height 23
type input "3.00"
click at [1217, 428] on icon at bounding box center [1219, 431] width 23 height 20
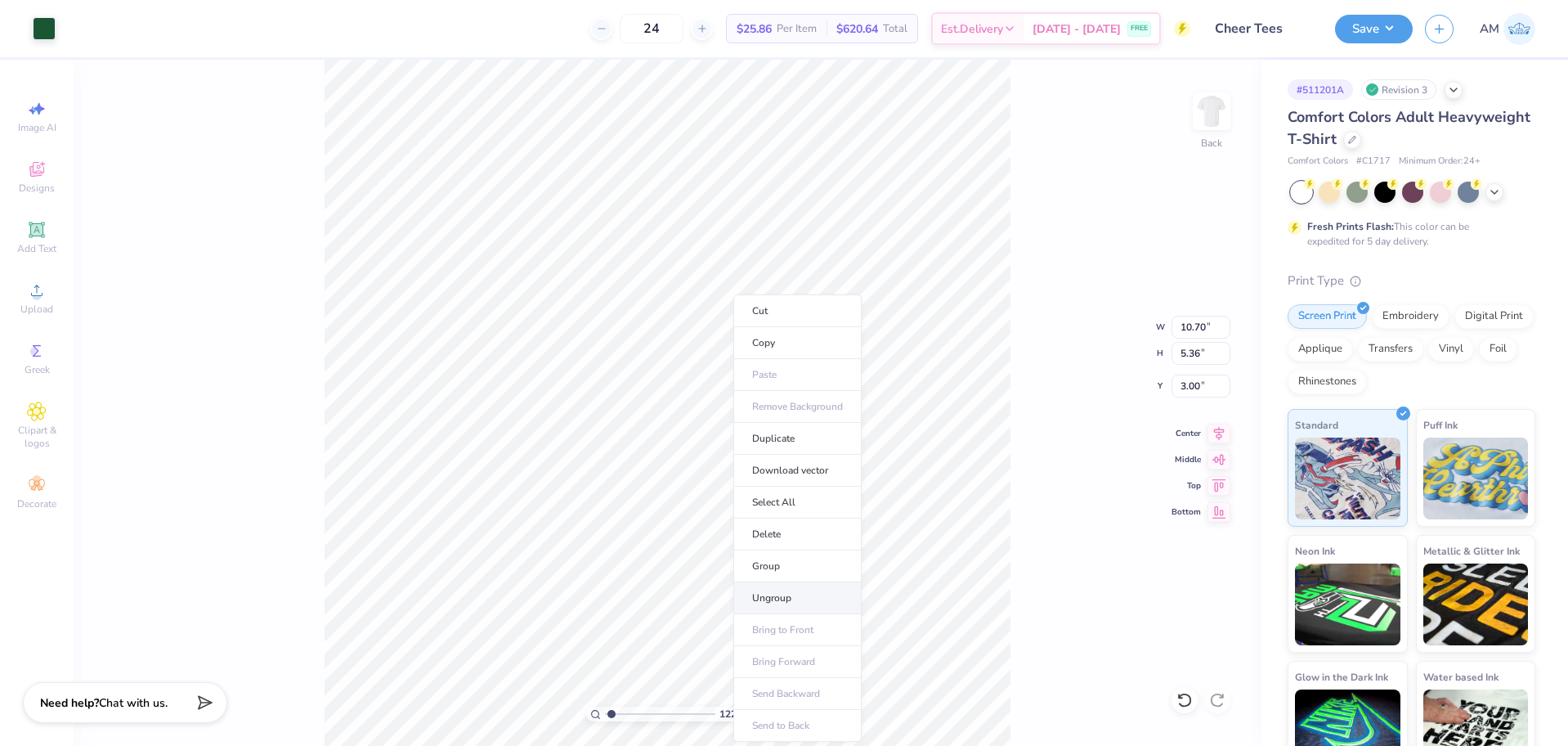
click at [786, 597] on li "Ungroup" at bounding box center [797, 599] width 128 height 32
type input "1.22152498603933"
type input "1.02"
type input "3.50"
click at [714, 569] on li "Group" at bounding box center [737, 565] width 128 height 32
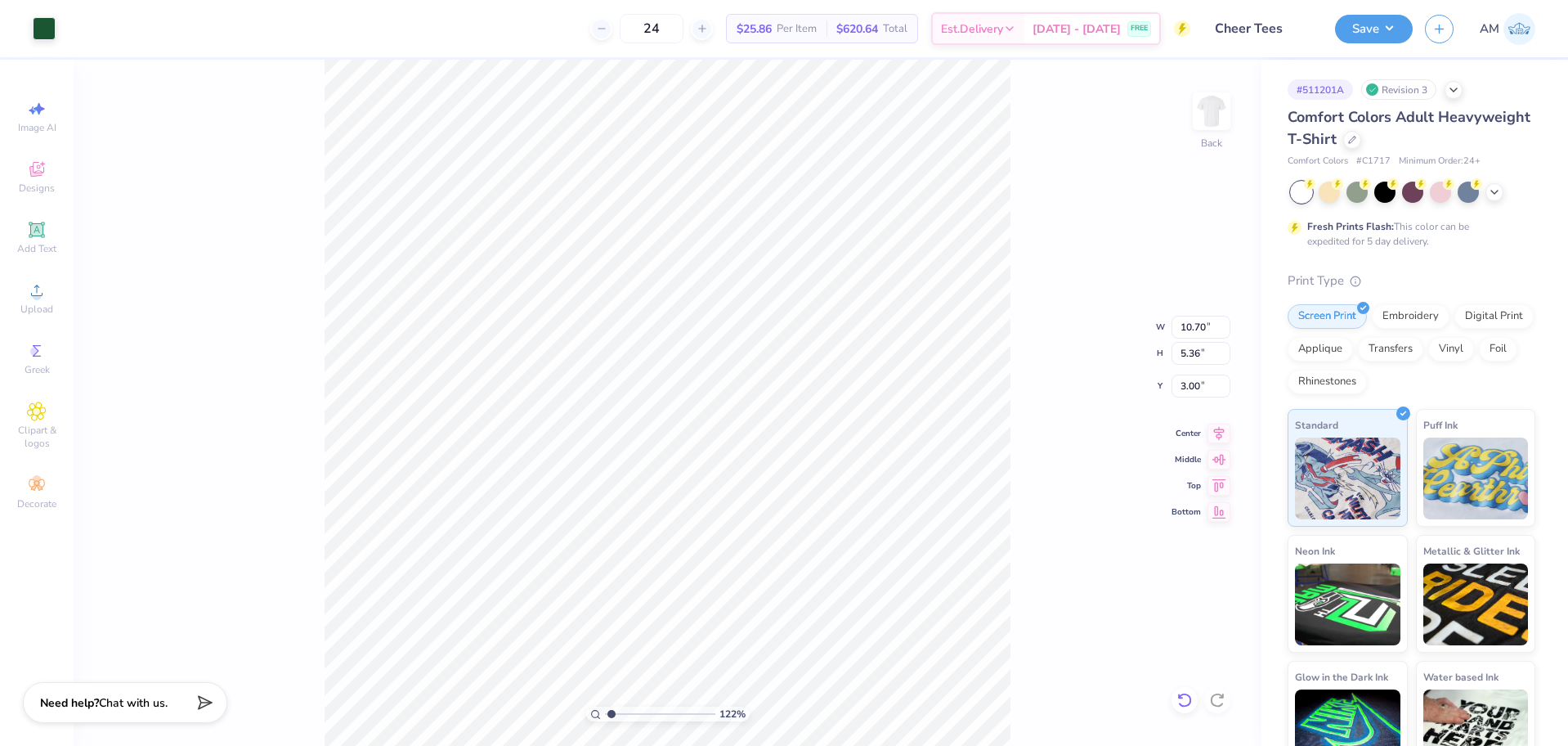
click at [1188, 697] on icon at bounding box center [1184, 699] width 16 height 16
click at [1192, 703] on icon at bounding box center [1184, 699] width 16 height 16
click at [1187, 703] on icon at bounding box center [1184, 699] width 16 height 16
click at [1214, 706] on icon at bounding box center [1217, 699] width 16 height 16
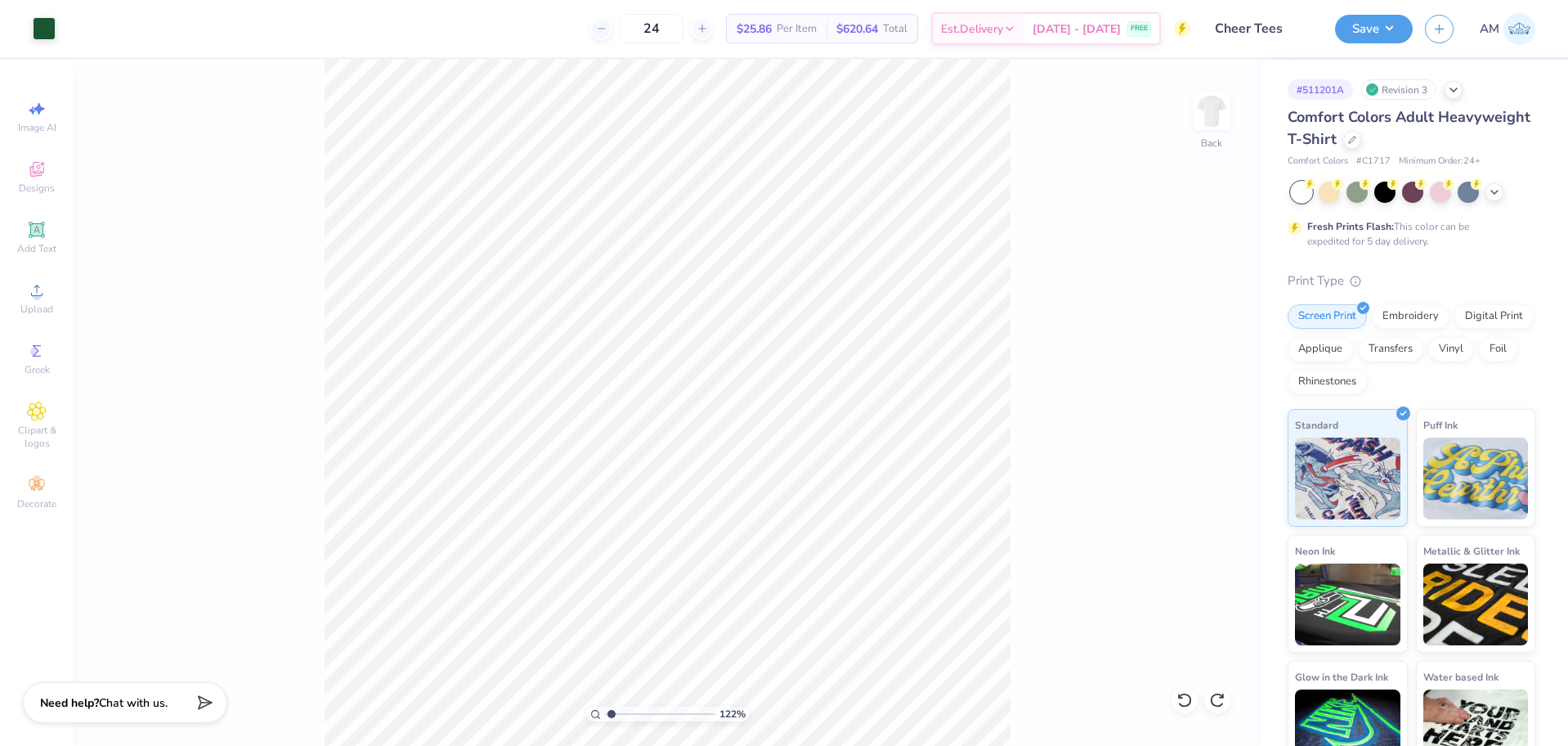
click at [323, 139] on div "122 % Back" at bounding box center [667, 402] width 1188 height 686
click at [35, 296] on icon at bounding box center [37, 290] width 11 height 11
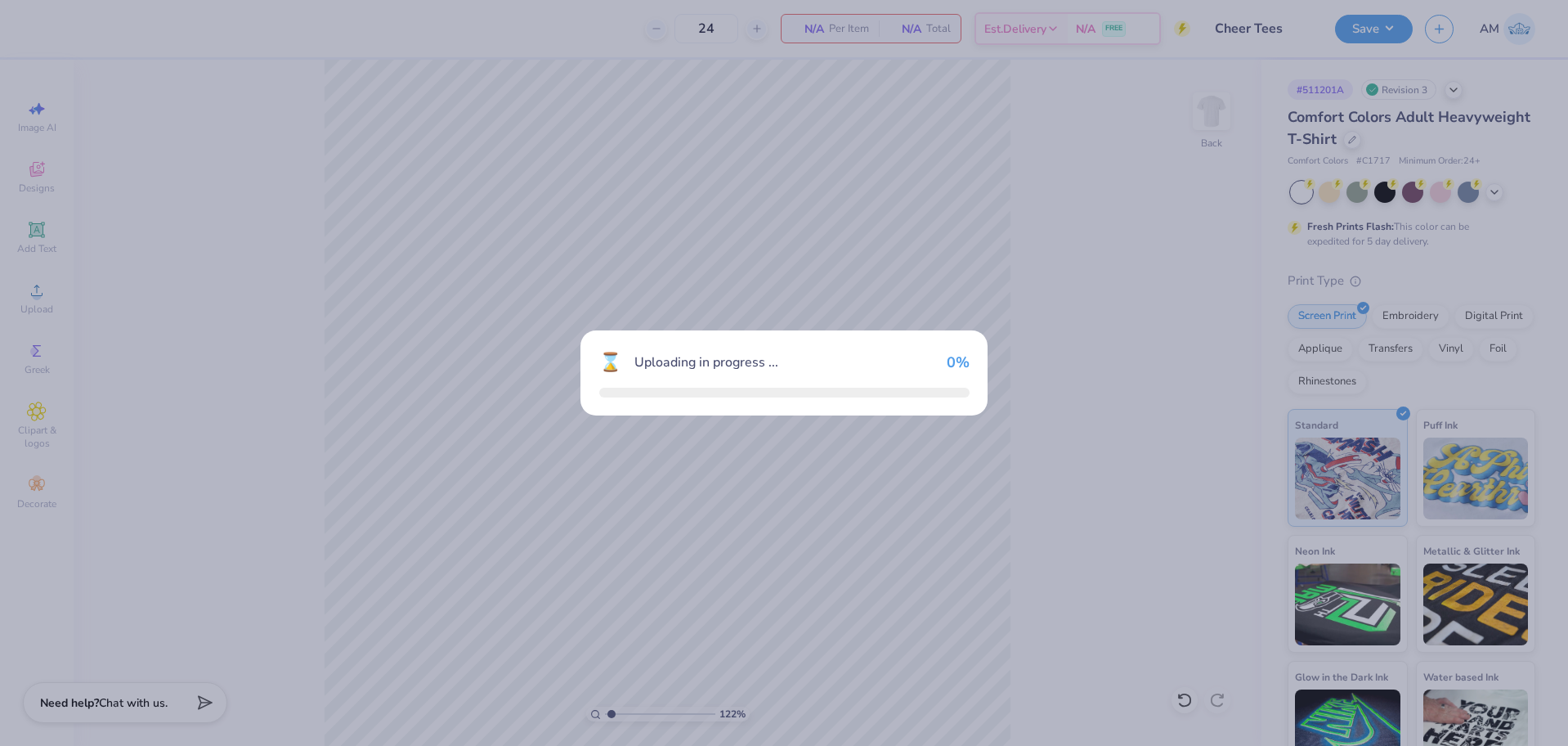
type input "1.22152498603933"
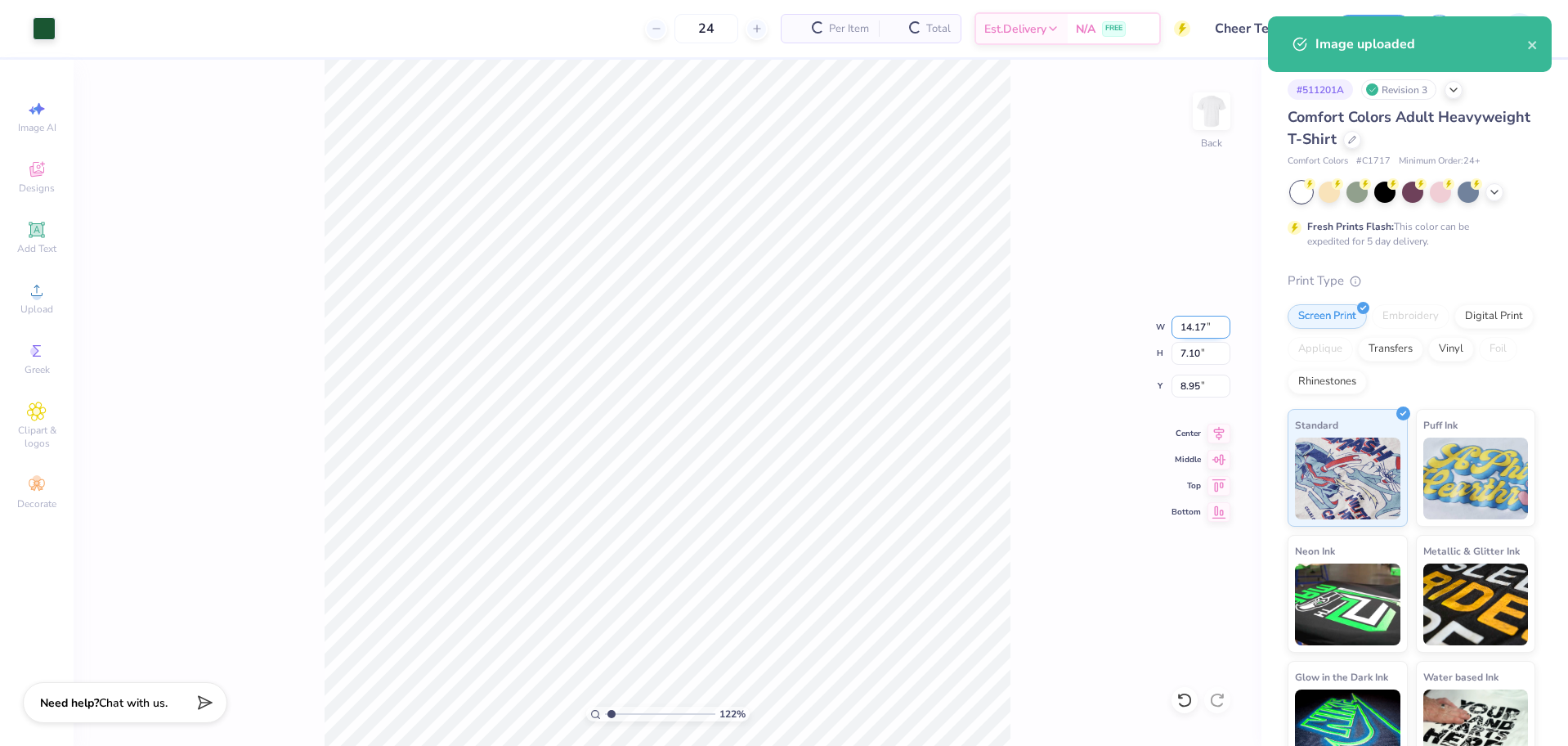
click at [1190, 325] on input "14.17" at bounding box center [1201, 327] width 59 height 23
type input "10.7"
type input "1.22152498603933"
type input "10.70"
type input "5.36"
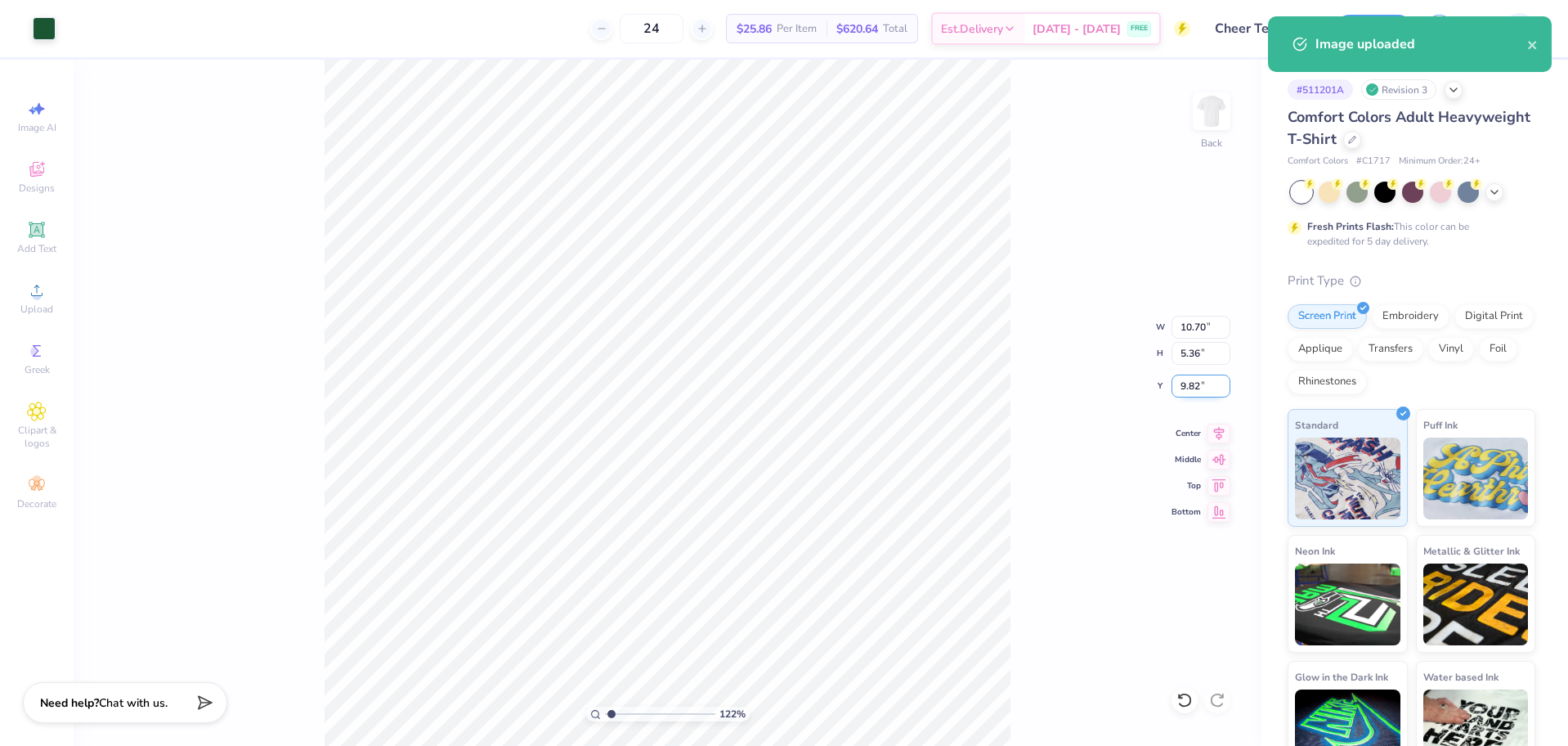
click at [1185, 388] on input "9.82" at bounding box center [1201, 386] width 59 height 23
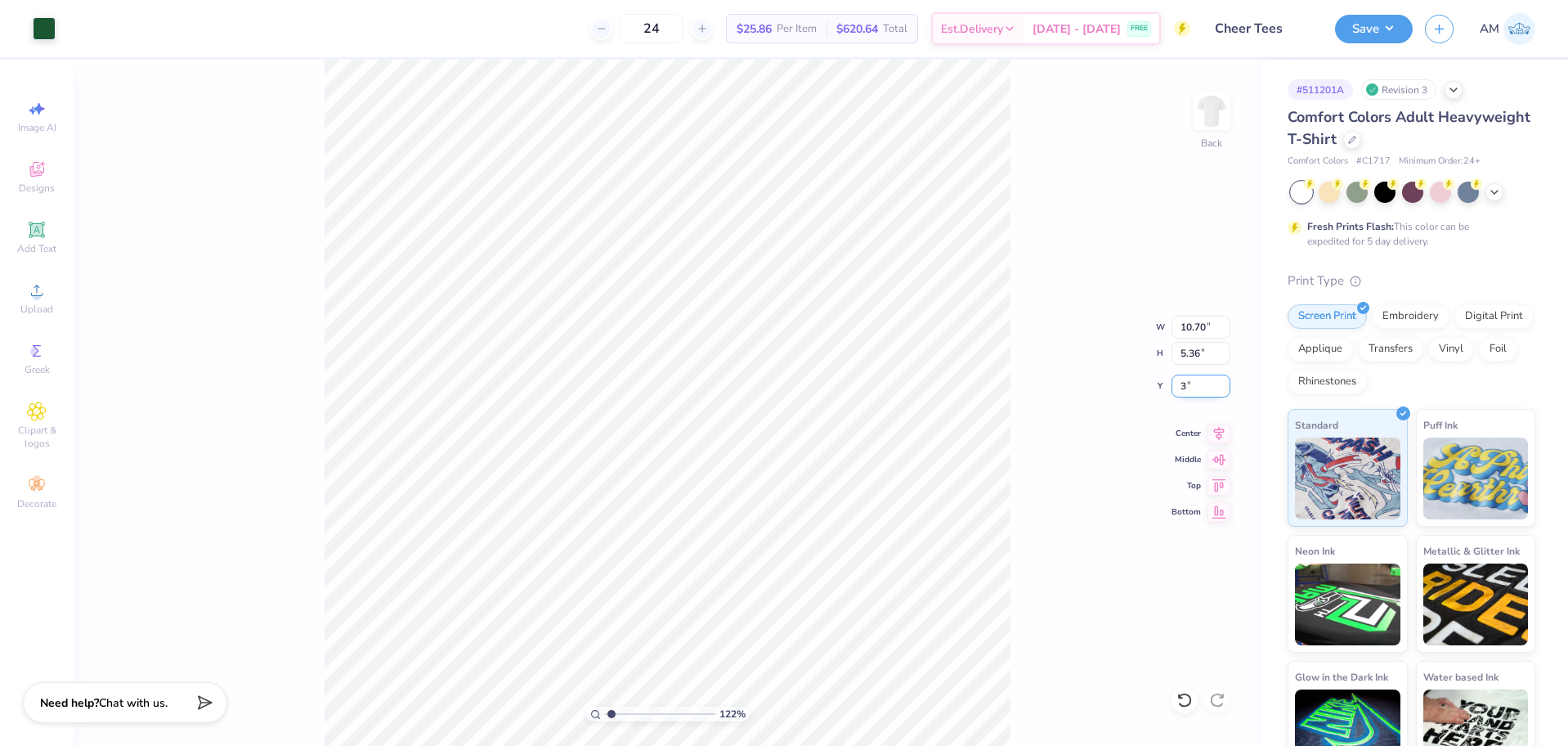
type input "3"
type input "1.22152498603933"
type input "3.00"
click at [1212, 433] on icon at bounding box center [1219, 431] width 23 height 20
click at [1372, 26] on button "Save" at bounding box center [1374, 27] width 78 height 29
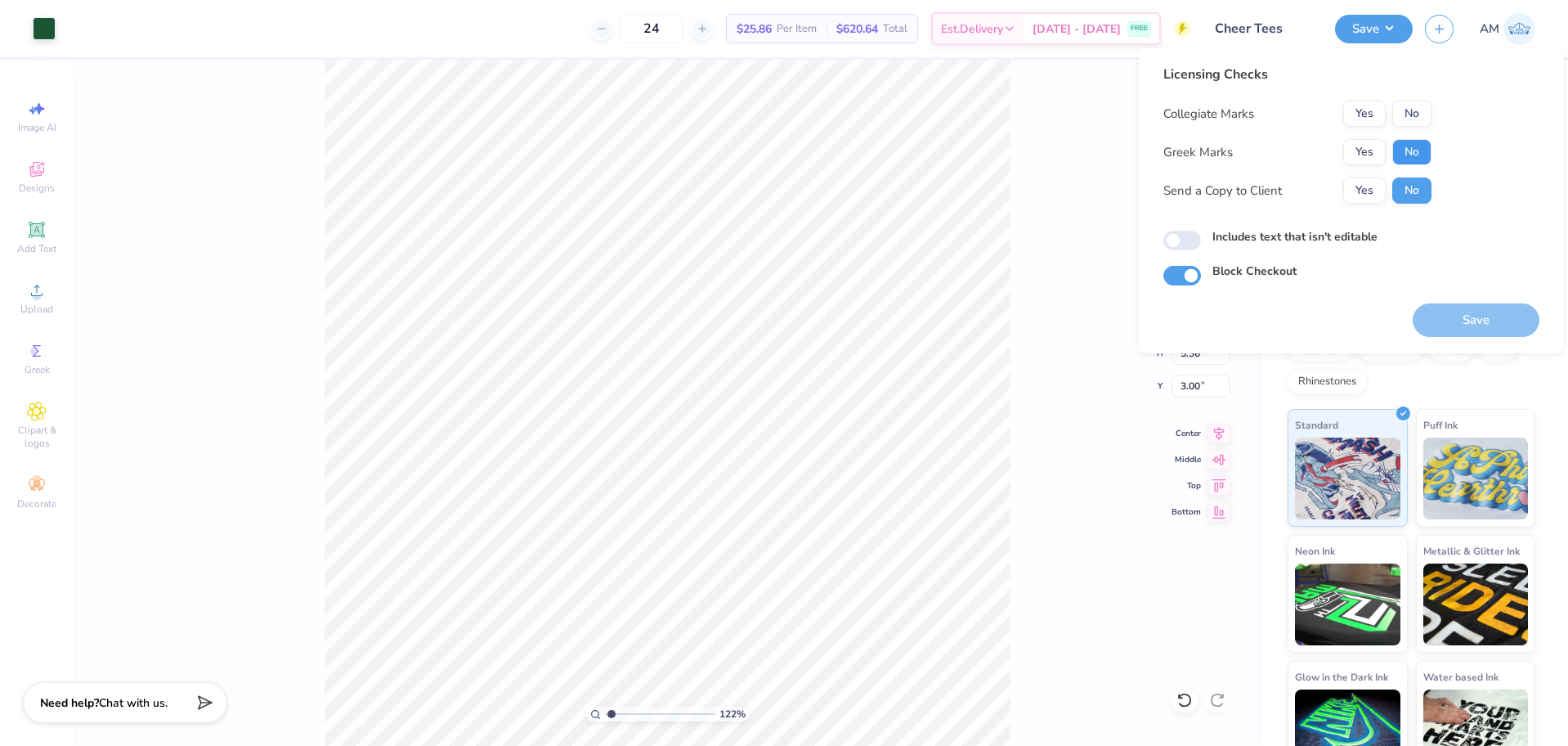
click at [1409, 150] on button "No" at bounding box center [1411, 151] width 39 height 26
click at [1362, 106] on button "Yes" at bounding box center [1364, 113] width 43 height 26
click at [1371, 180] on button "Yes" at bounding box center [1364, 189] width 43 height 26
click at [1365, 188] on button "Yes" at bounding box center [1364, 189] width 43 height 26
click at [1412, 154] on button "No" at bounding box center [1411, 151] width 39 height 26
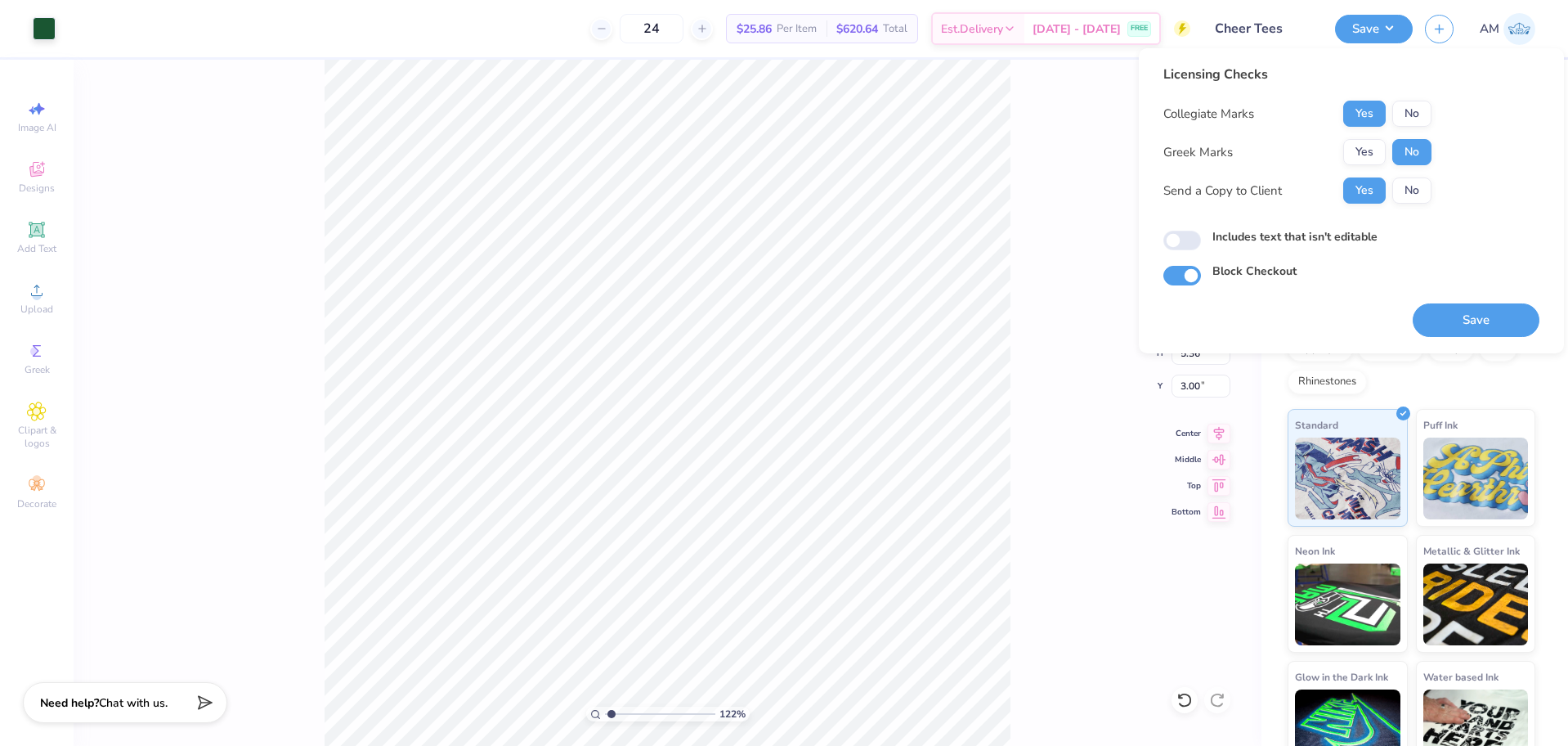
click at [1351, 99] on div "Licensing Checks Collegiate Marks Yes No Greek Marks Yes No Send a Copy to Clie…" at bounding box center [1298, 140] width 268 height 151
click at [1364, 114] on button "Yes" at bounding box center [1364, 113] width 43 height 26
click at [1458, 310] on button "Save" at bounding box center [1476, 320] width 127 height 33
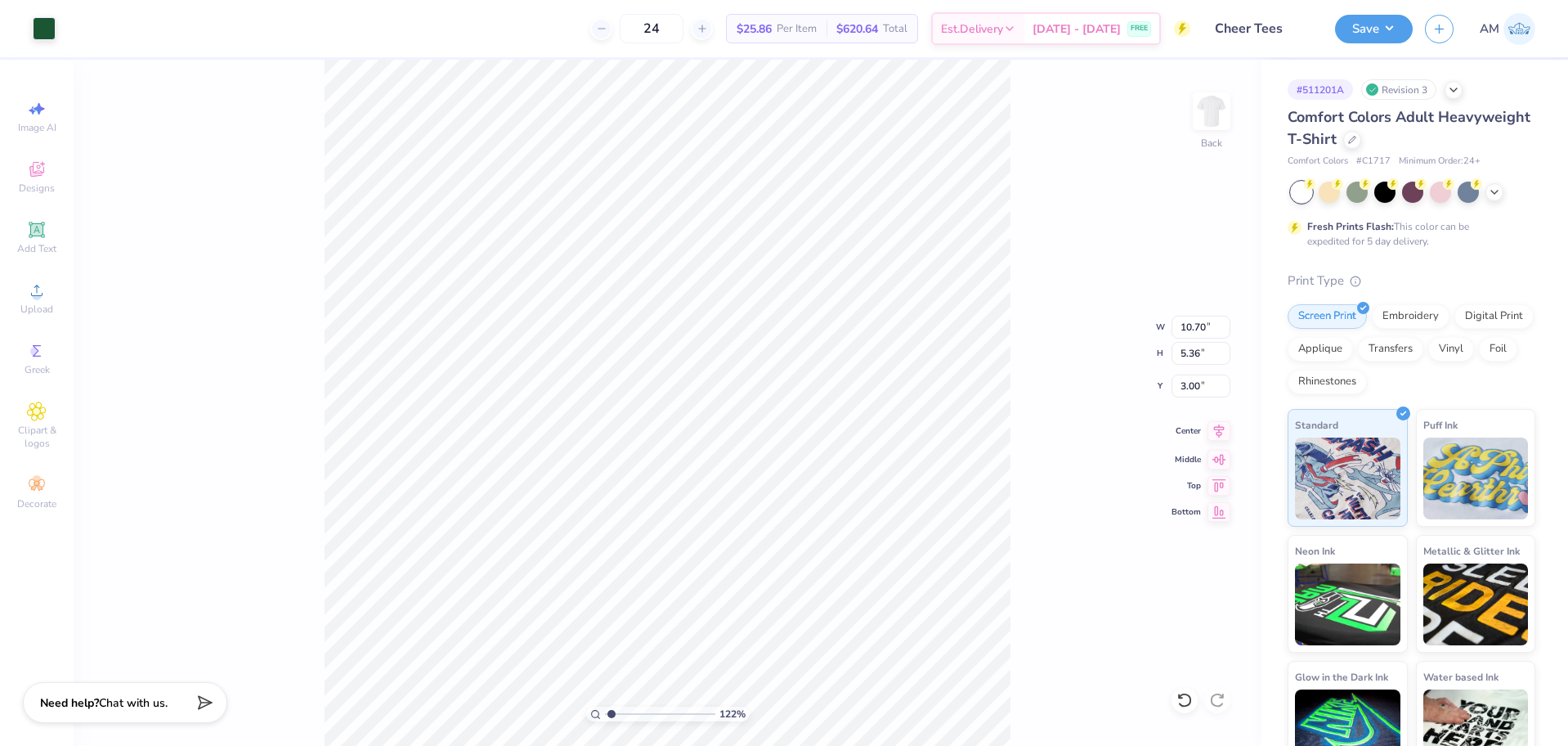
click at [1219, 423] on icon at bounding box center [1219, 431] width 23 height 20
type input "1.22152498603933"
